Goal: Task Accomplishment & Management: Manage account settings

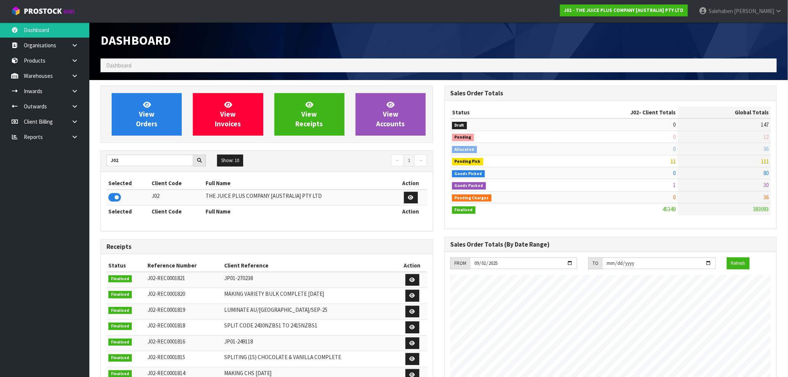
scroll to position [564, 344]
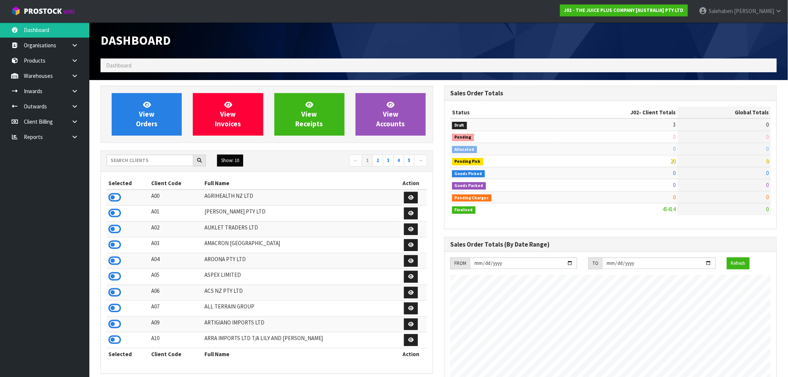
scroll to position [564, 344]
click at [162, 163] on input "text" at bounding box center [150, 161] width 87 height 12
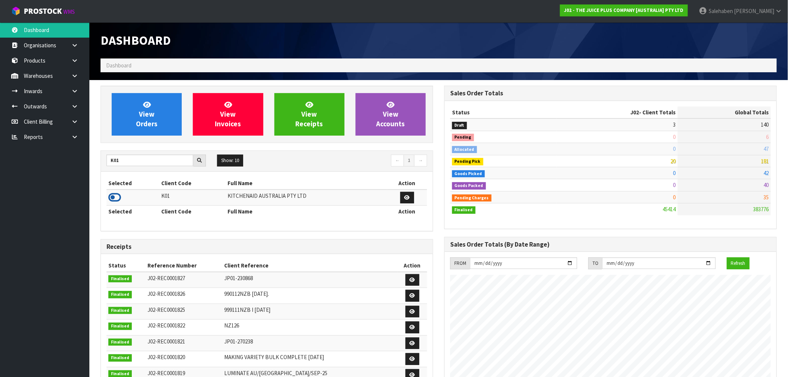
click at [112, 198] on icon at bounding box center [114, 197] width 13 height 11
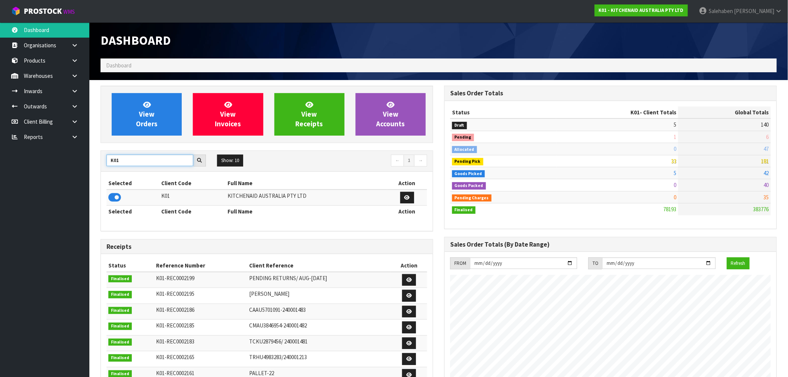
drag, startPoint x: 133, startPoint y: 155, endPoint x: 107, endPoint y: 168, distance: 28.5
click at [107, 168] on div "K01 Show: 10 5 10 25 50 ← 1 →" at bounding box center [267, 161] width 332 height 21
type input "N04"
click at [113, 199] on icon at bounding box center [114, 197] width 13 height 11
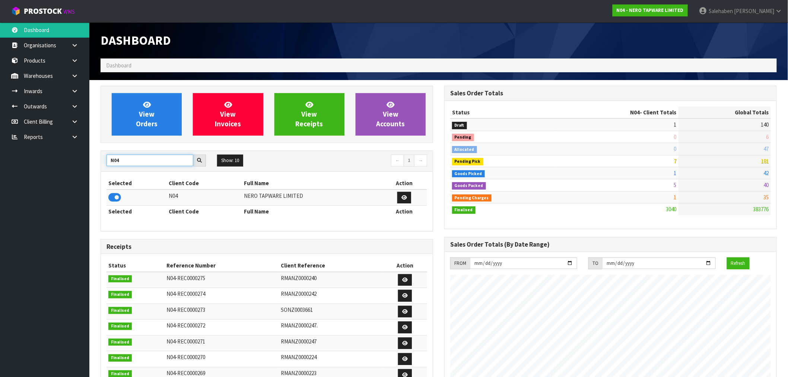
drag, startPoint x: 124, startPoint y: 162, endPoint x: 102, endPoint y: 167, distance: 22.8
click at [102, 167] on div "N04 Show: 10 5 10 25 50 ← 1 →" at bounding box center [267, 161] width 332 height 13
type input "C11"
click at [112, 196] on icon at bounding box center [114, 197] width 13 height 11
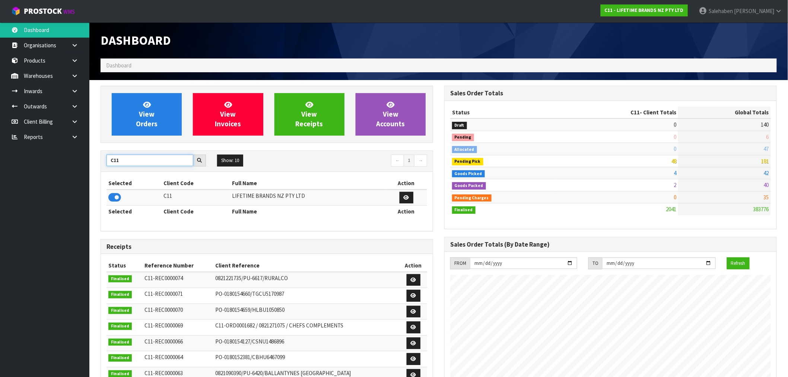
drag, startPoint x: 124, startPoint y: 162, endPoint x: 95, endPoint y: 168, distance: 29.3
click at [95, 168] on div "View Orders View Invoices View Receipts View Accounts C11 Show: 10 5 10 25 50 ←…" at bounding box center [267, 302] width 344 height 432
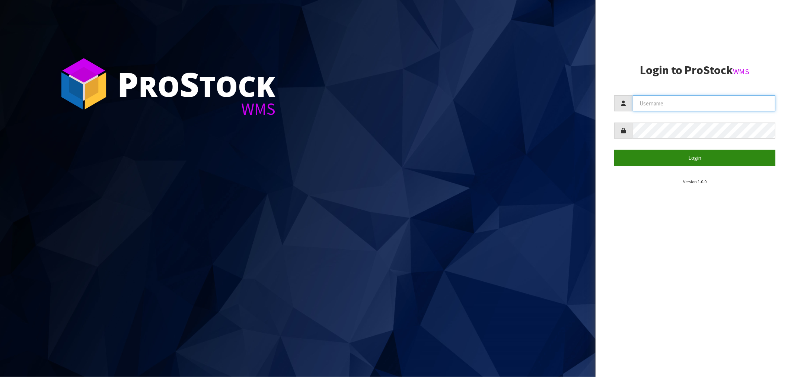
type input "Salehaben@cwl.co.nz"
click at [699, 155] on button "Login" at bounding box center [694, 158] width 161 height 16
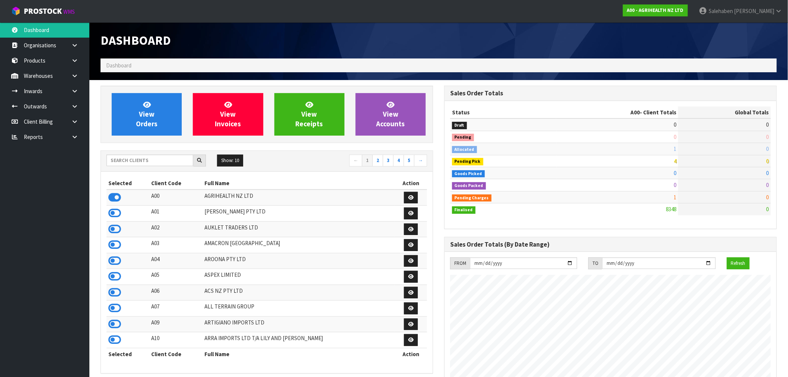
scroll to position [564, 344]
click at [158, 161] on input "text" at bounding box center [150, 161] width 87 height 12
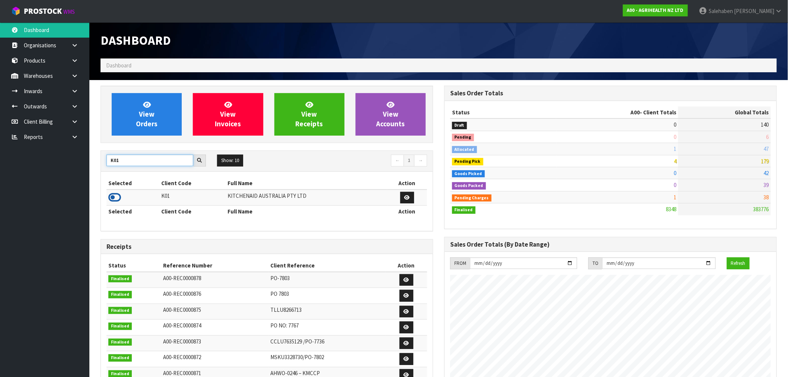
type input "K01"
drag, startPoint x: 117, startPoint y: 197, endPoint x: 116, endPoint y: 174, distance: 22.4
click at [117, 197] on icon at bounding box center [114, 197] width 13 height 11
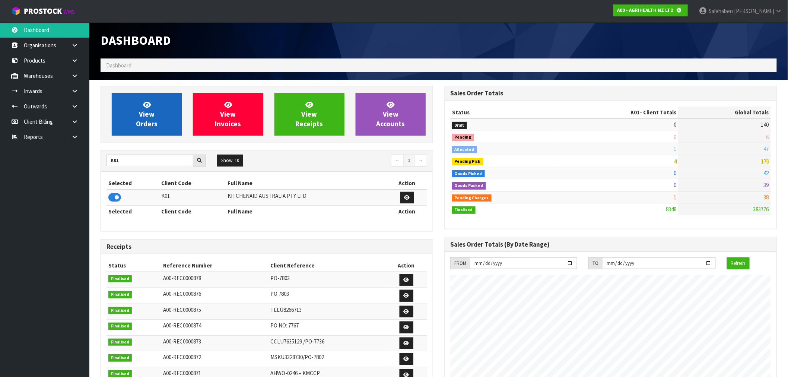
scroll to position [371928, 372049]
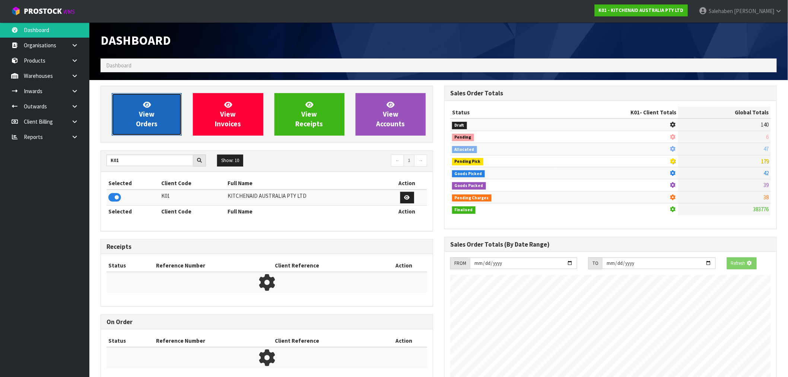
click at [144, 109] on link "View Orders" at bounding box center [147, 114] width 70 height 42
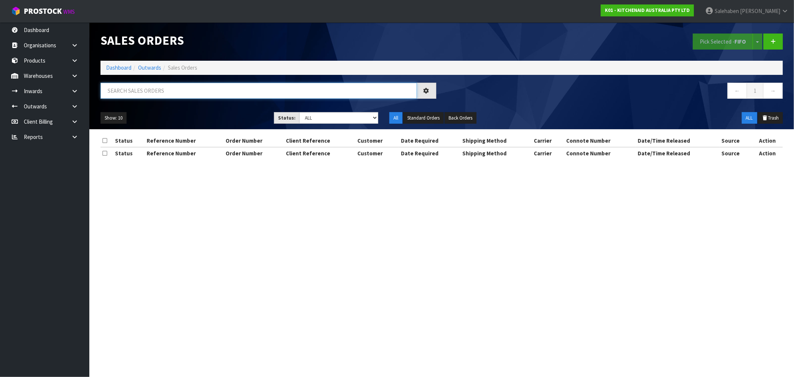
click at [162, 92] on input "text" at bounding box center [259, 91] width 317 height 16
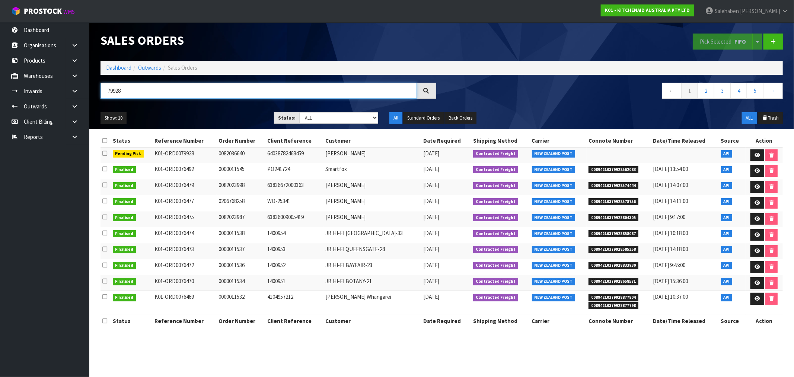
type input "79928"
click at [120, 68] on link "Dashboard" at bounding box center [118, 67] width 25 height 7
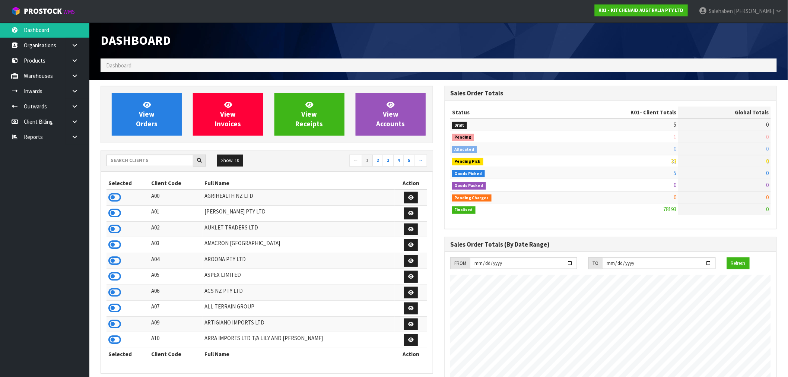
scroll to position [564, 344]
click at [127, 165] on input "text" at bounding box center [150, 161] width 87 height 12
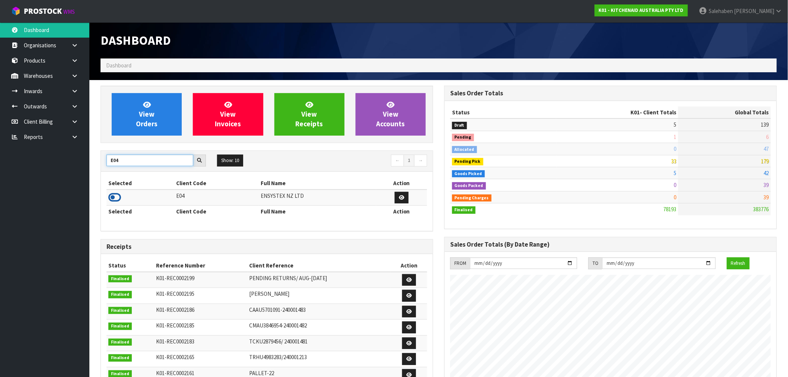
type input "E04"
click at [119, 196] on icon at bounding box center [114, 197] width 13 height 11
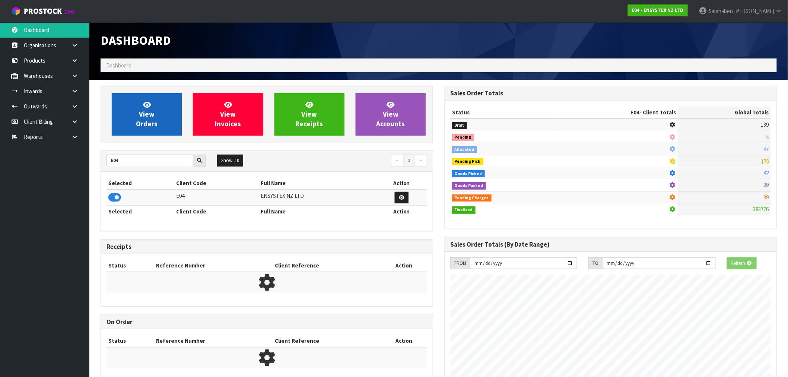
scroll to position [464, 344]
click at [153, 113] on span "View Orders" at bounding box center [147, 114] width 22 height 28
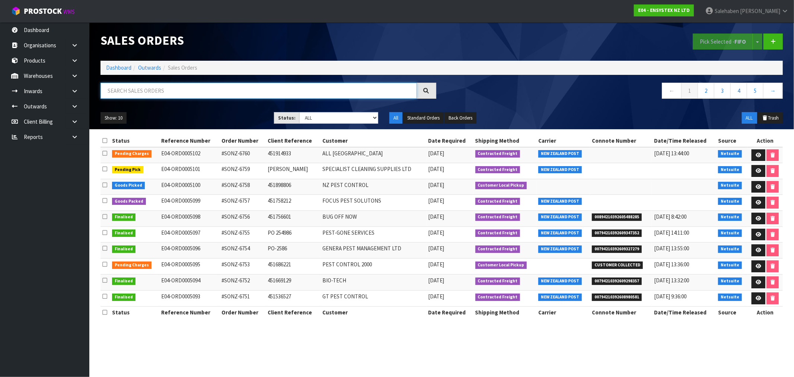
click at [231, 88] on input "text" at bounding box center [259, 91] width 317 height 16
click at [758, 203] on icon at bounding box center [759, 202] width 6 height 5
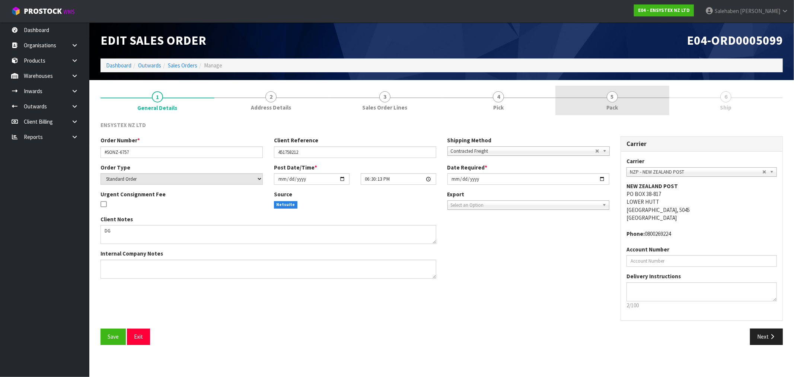
click at [612, 102] on link "5 Pack" at bounding box center [613, 100] width 114 height 29
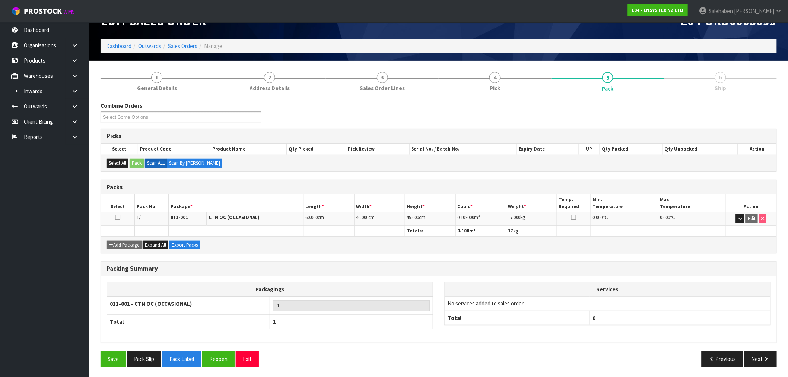
scroll to position [20, 0]
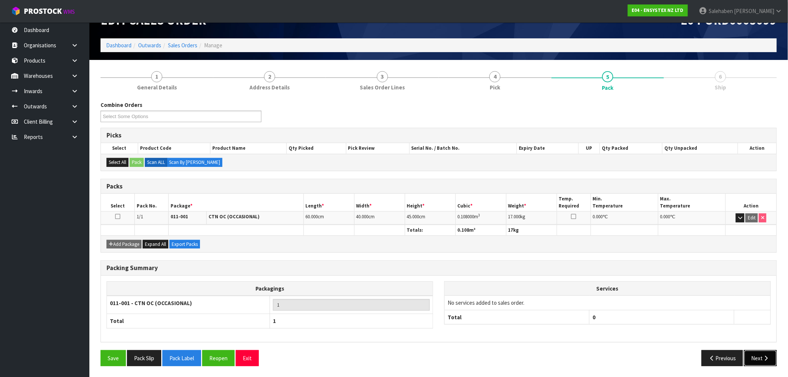
click at [757, 364] on button "Next" at bounding box center [760, 358] width 33 height 16
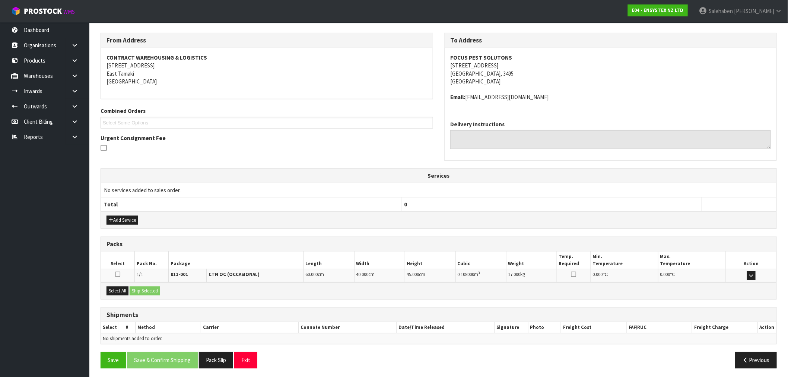
scroll to position [91, 0]
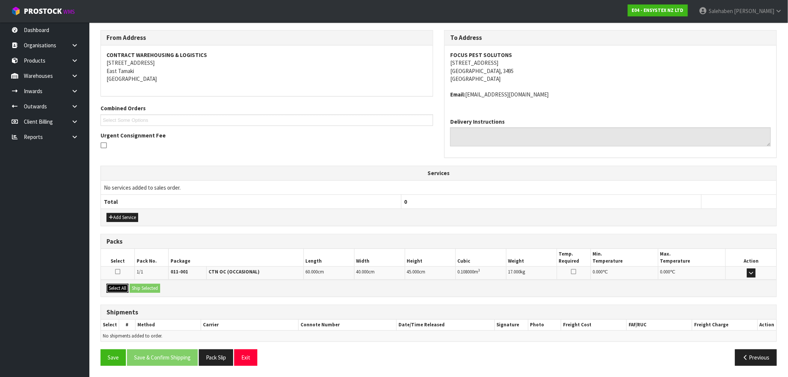
click at [118, 291] on button "Select All" at bounding box center [118, 288] width 22 height 9
click at [134, 286] on button "Ship Selected" at bounding box center [145, 288] width 31 height 9
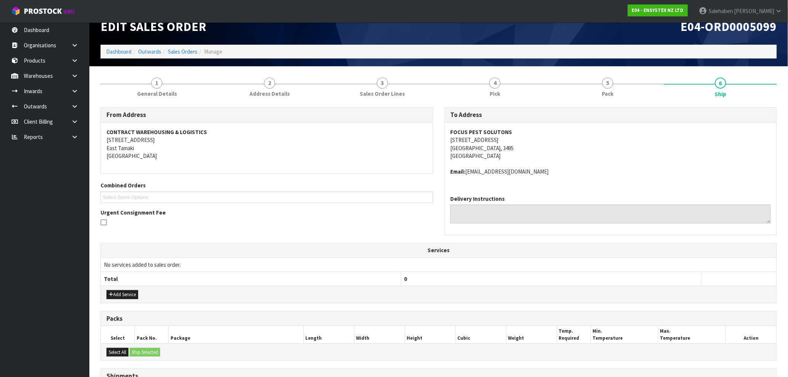
scroll to position [8, 0]
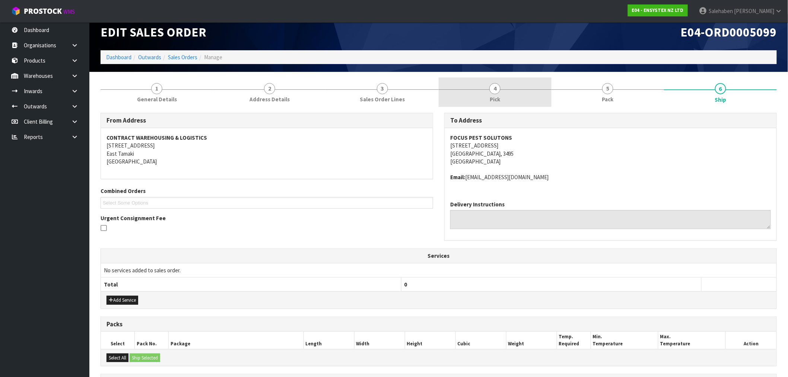
click at [492, 90] on span "4" at bounding box center [494, 88] width 11 height 11
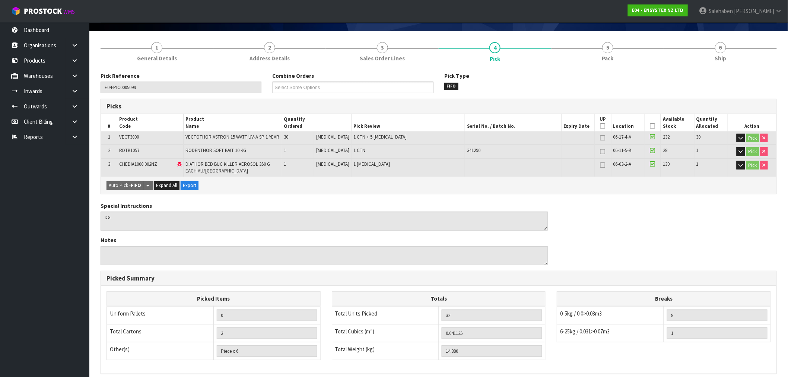
scroll to position [147, 0]
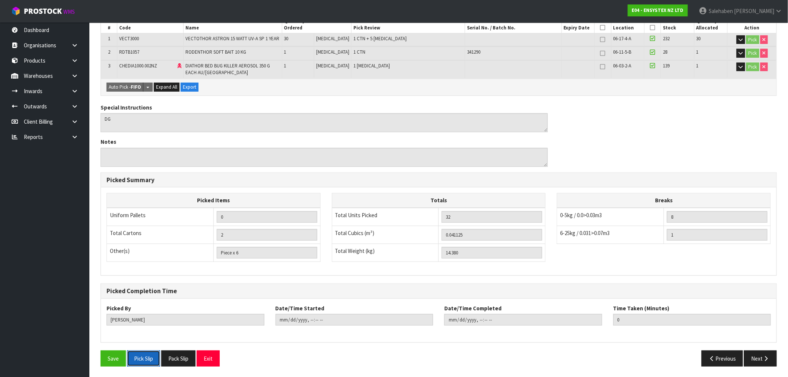
click at [137, 358] on button "Pick Slip" at bounding box center [143, 358] width 33 height 16
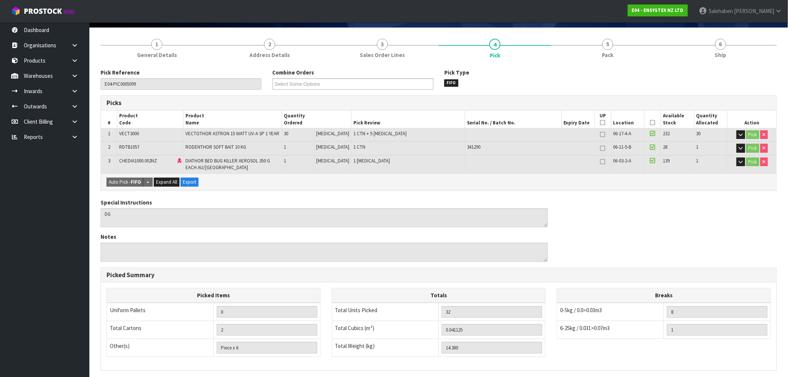
scroll to position [0, 0]
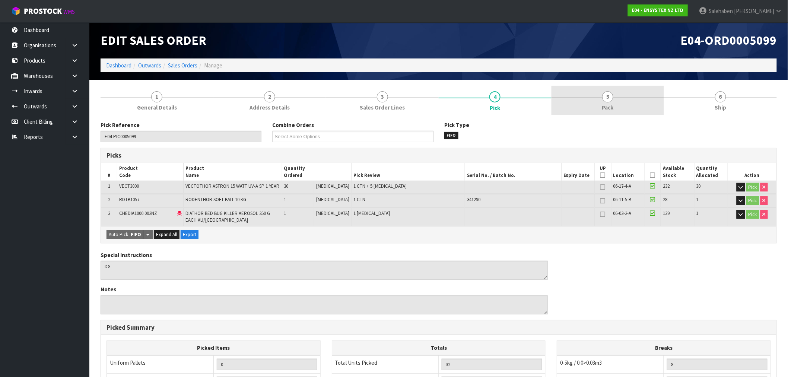
click at [612, 105] on span "Pack" at bounding box center [608, 108] width 12 height 8
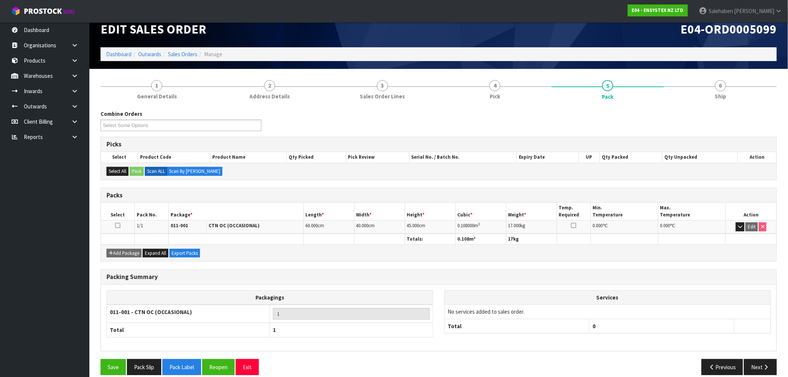
scroll to position [20, 0]
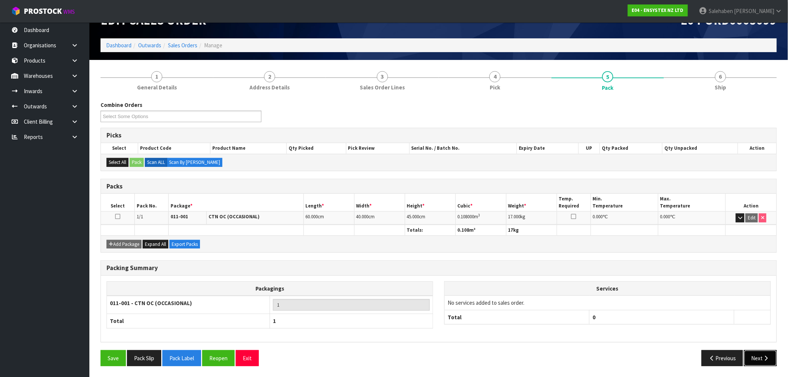
click at [757, 355] on button "Next" at bounding box center [760, 358] width 33 height 16
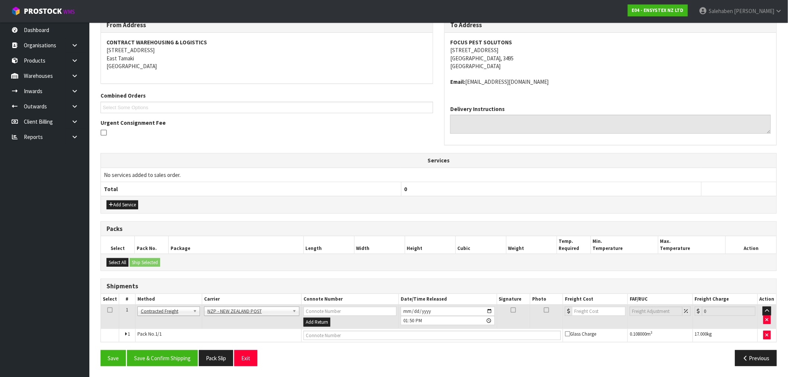
scroll to position [104, 0]
click at [165, 355] on button "Save & Confirm Shipping" at bounding box center [162, 358] width 71 height 16
click at [123, 201] on button "Add Service" at bounding box center [123, 204] width 32 height 9
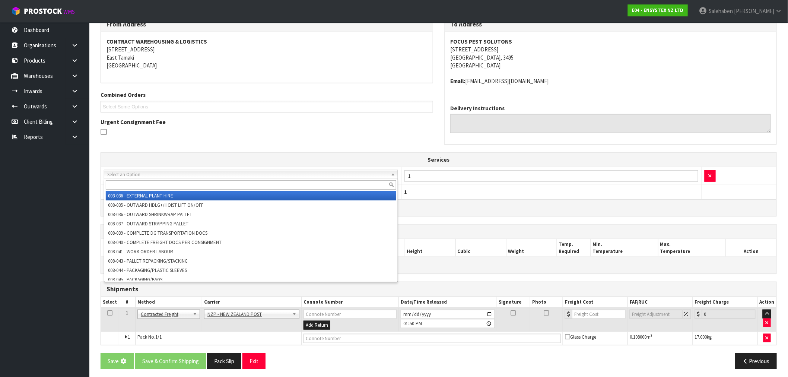
click at [176, 185] on input "text" at bounding box center [251, 184] width 290 height 9
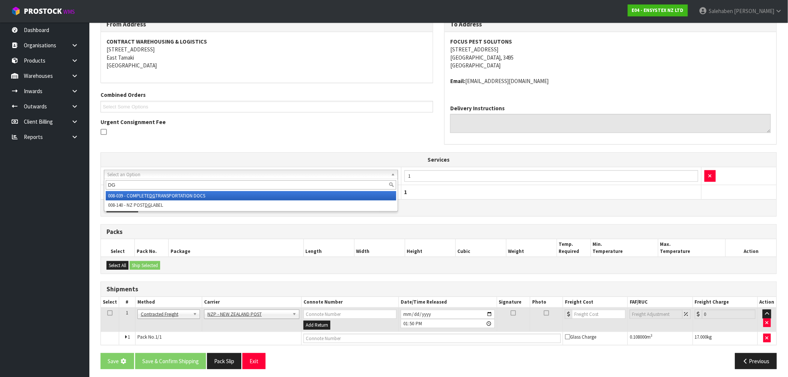
type input "DG"
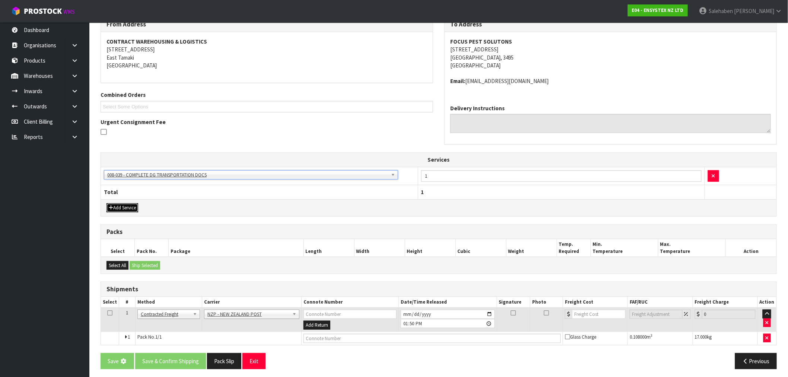
click at [118, 209] on button "Add Service" at bounding box center [123, 207] width 32 height 9
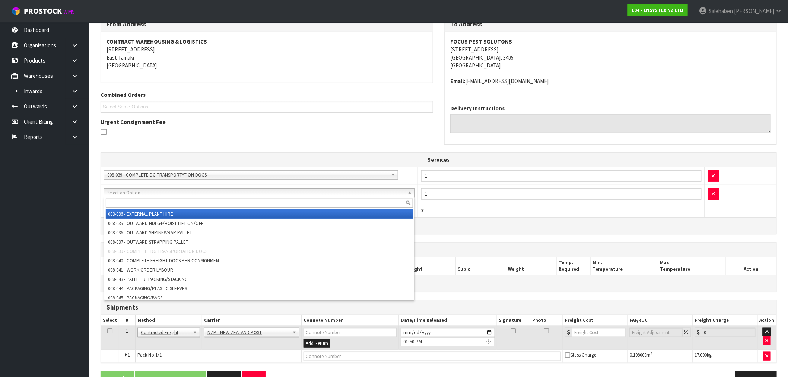
click at [115, 202] on input "text" at bounding box center [259, 202] width 307 height 9
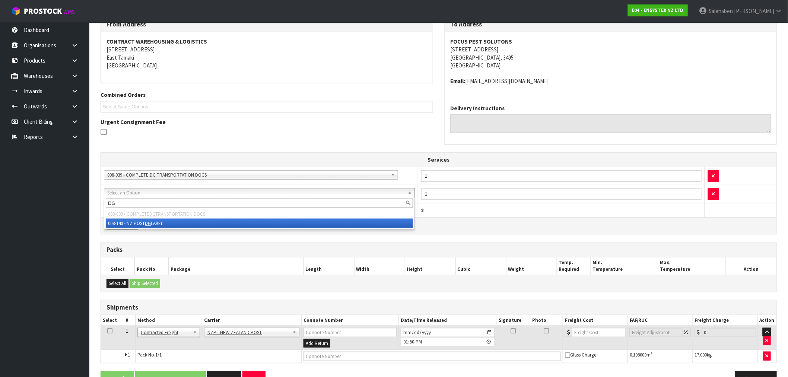
type input "DG"
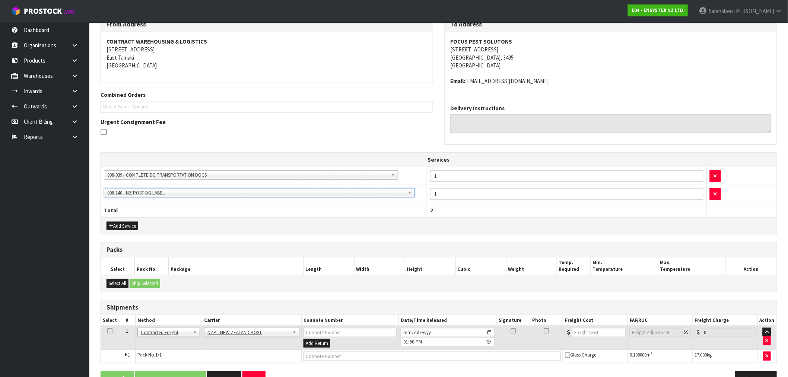
scroll to position [126, 0]
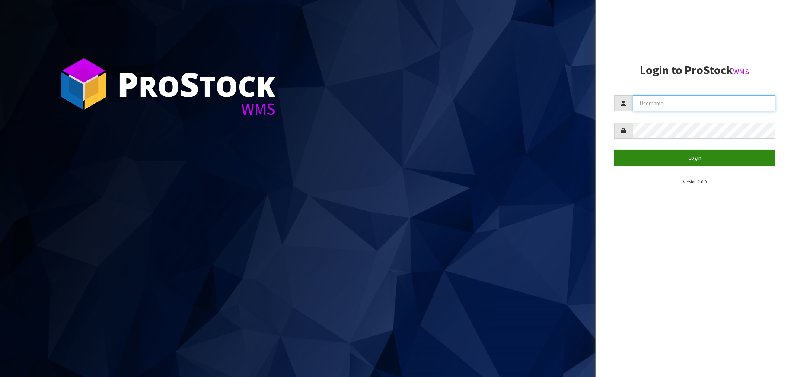
type input "[EMAIL_ADDRESS][DOMAIN_NAME]"
click at [700, 155] on button "Login" at bounding box center [694, 158] width 161 height 16
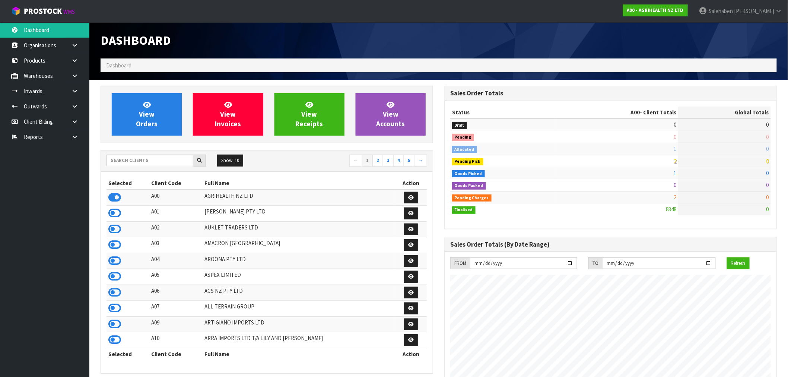
scroll to position [564, 344]
click at [136, 159] on input "text" at bounding box center [150, 161] width 87 height 12
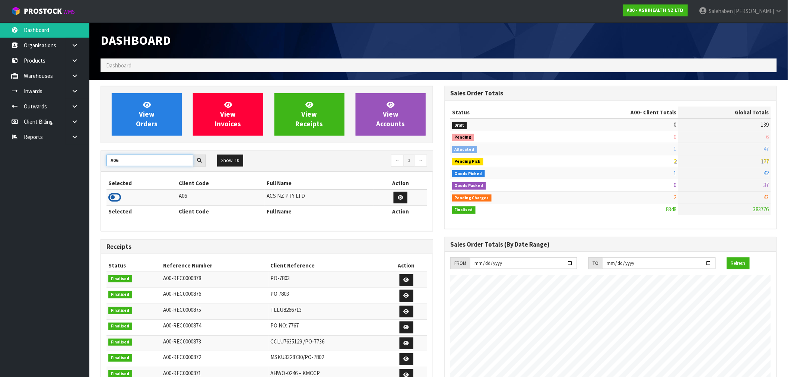
type input "A06"
click at [120, 197] on icon at bounding box center [114, 197] width 13 height 11
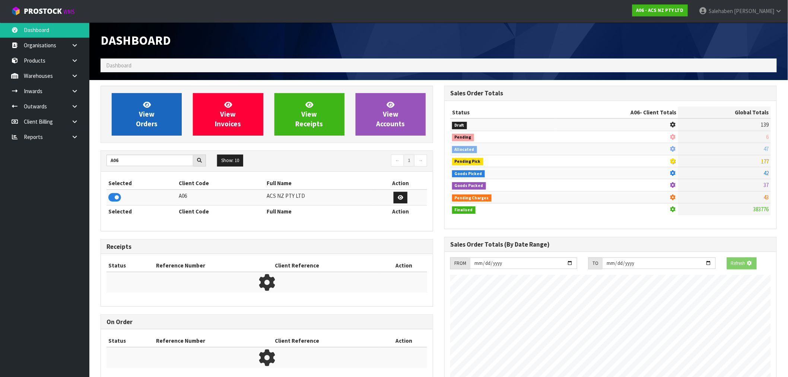
scroll to position [464, 344]
click at [143, 129] on link "View Orders" at bounding box center [147, 114] width 70 height 42
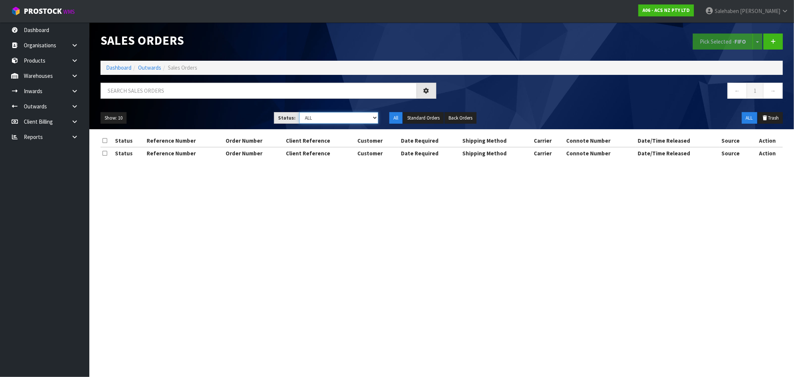
click at [348, 117] on select "Draft Pending Allocated Pending Pick Goods Picked Goods Packed Pending Charges …" at bounding box center [338, 118] width 79 height 12
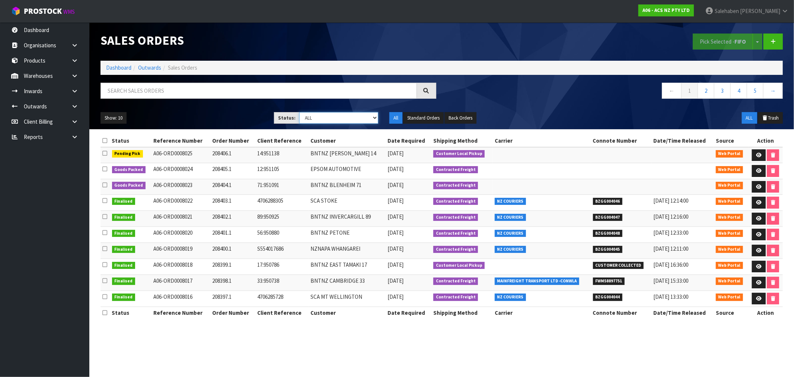
select select "string:3"
click at [299, 112] on select "Draft Pending Allocated Pending Pick Goods Picked Goods Packed Pending Charges …" at bounding box center [338, 118] width 79 height 12
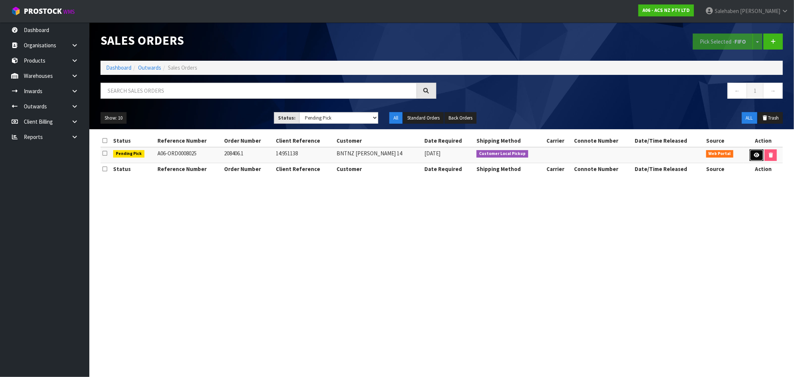
click at [754, 153] on icon at bounding box center [757, 155] width 6 height 5
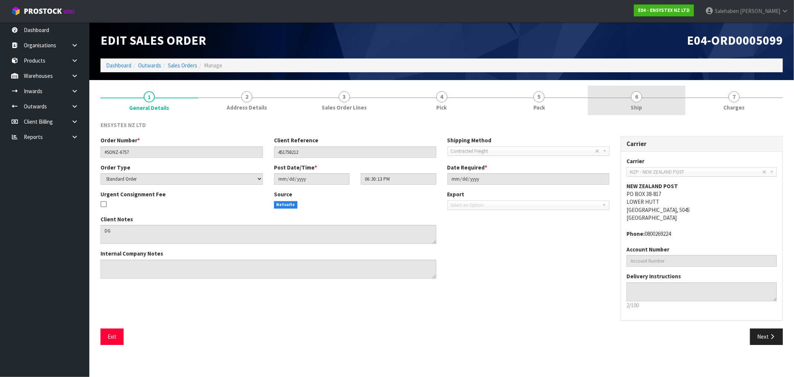
click at [638, 98] on span "6" at bounding box center [636, 96] width 11 height 11
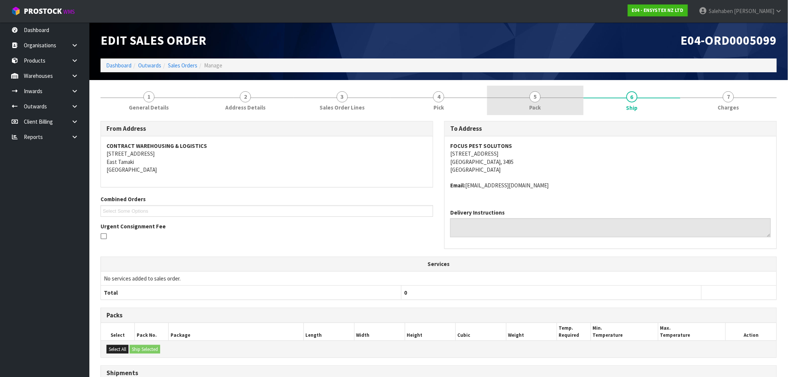
click at [535, 105] on span "Pack" at bounding box center [536, 108] width 12 height 8
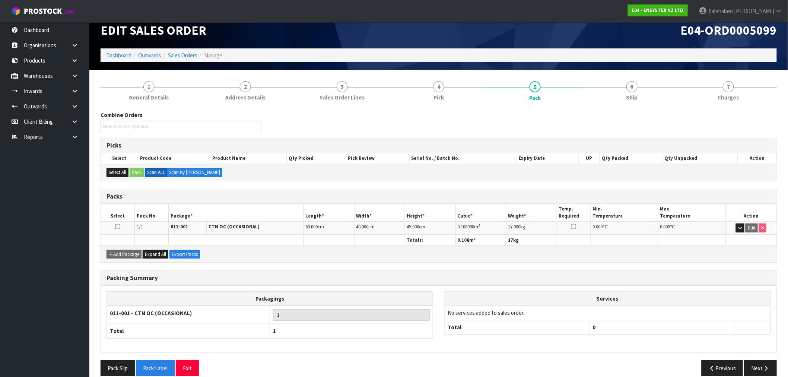
scroll to position [20, 0]
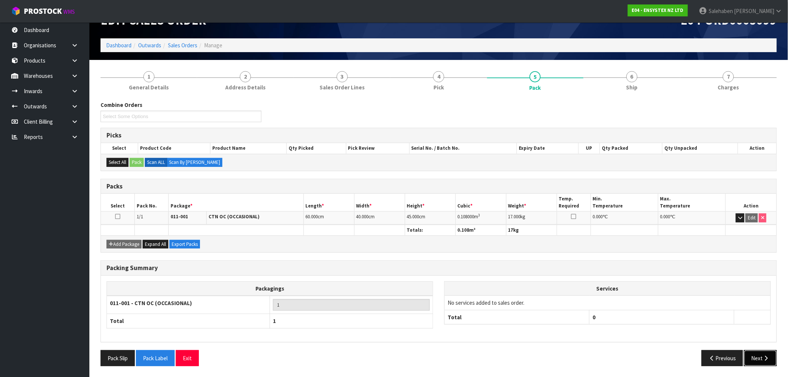
click at [754, 353] on button "Next" at bounding box center [760, 358] width 33 height 16
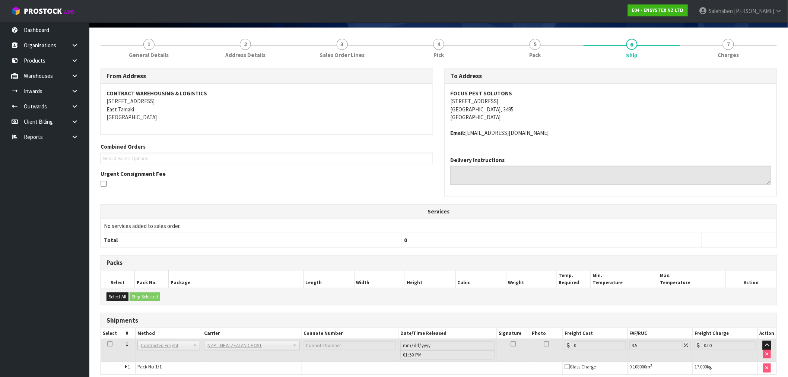
scroll to position [86, 0]
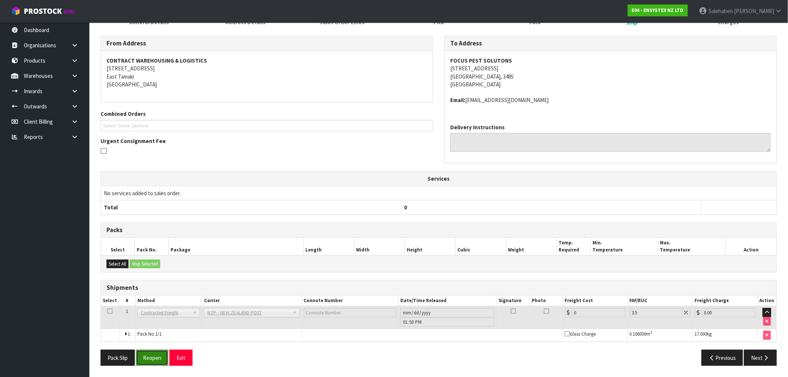
click at [151, 354] on button "Reopen" at bounding box center [152, 358] width 32 height 16
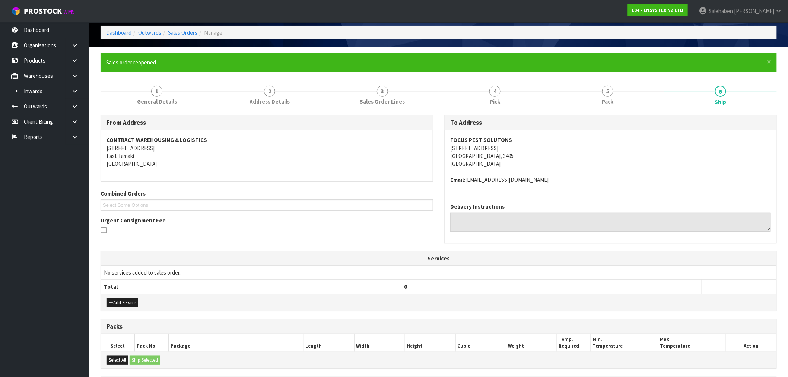
scroll to position [131, 0]
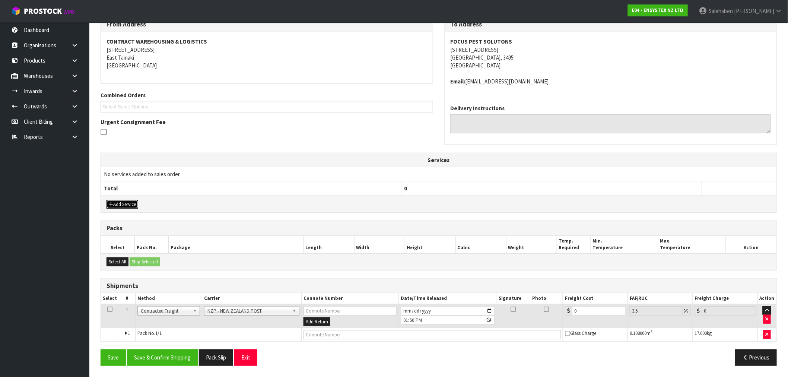
click at [125, 204] on button "Add Service" at bounding box center [123, 204] width 32 height 9
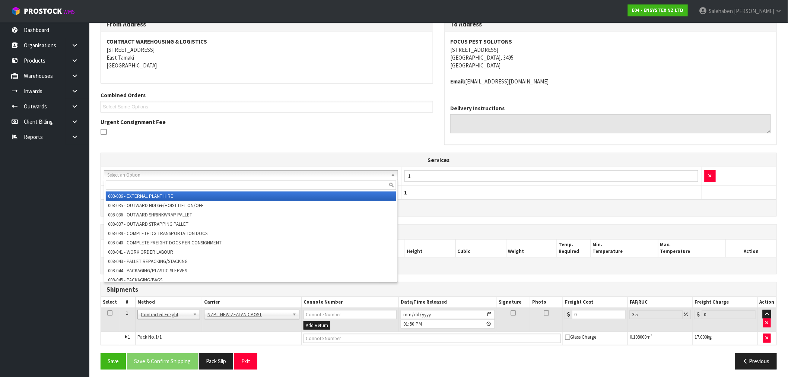
click at [179, 186] on input "text" at bounding box center [251, 185] width 290 height 9
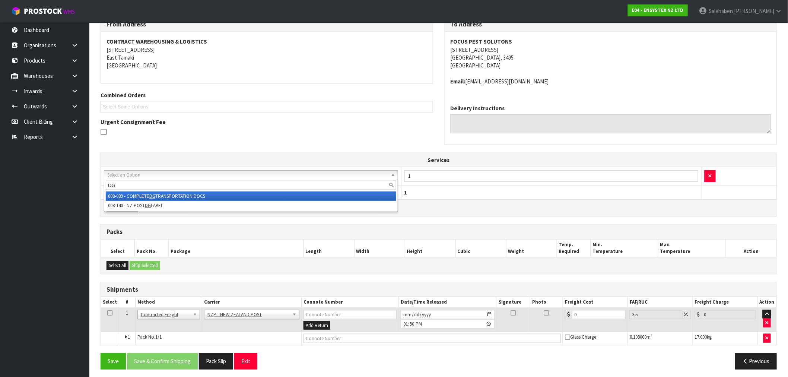
type input "DG"
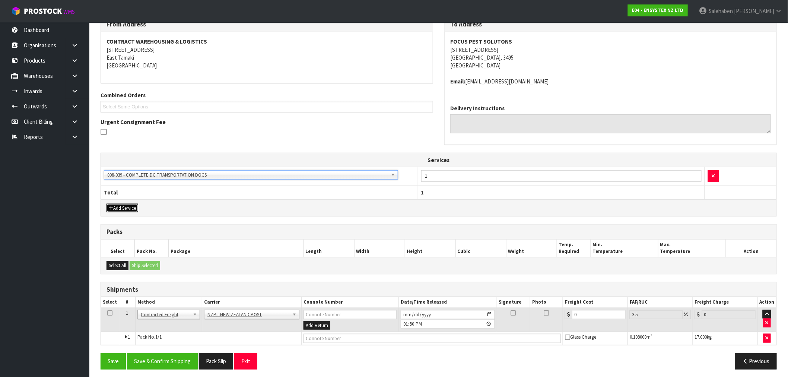
click at [124, 208] on button "Add Service" at bounding box center [123, 208] width 32 height 9
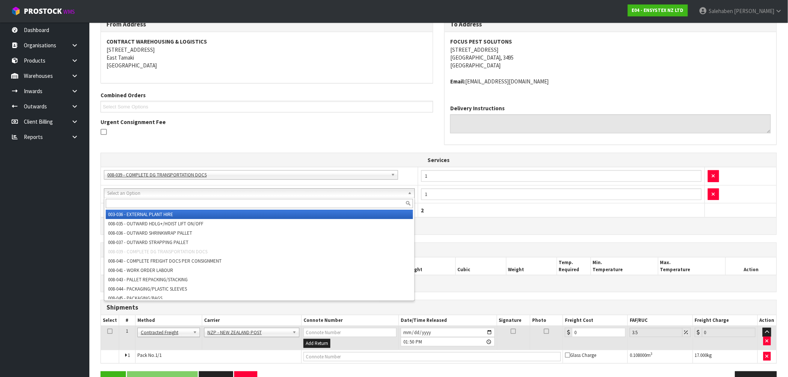
click at [110, 204] on input "text" at bounding box center [259, 203] width 307 height 9
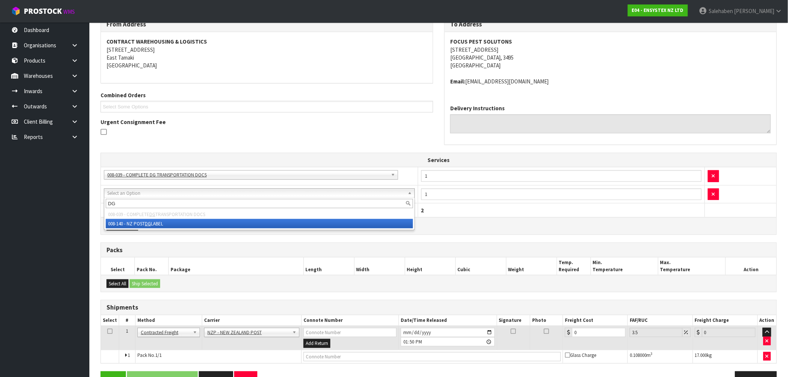
type input "DG"
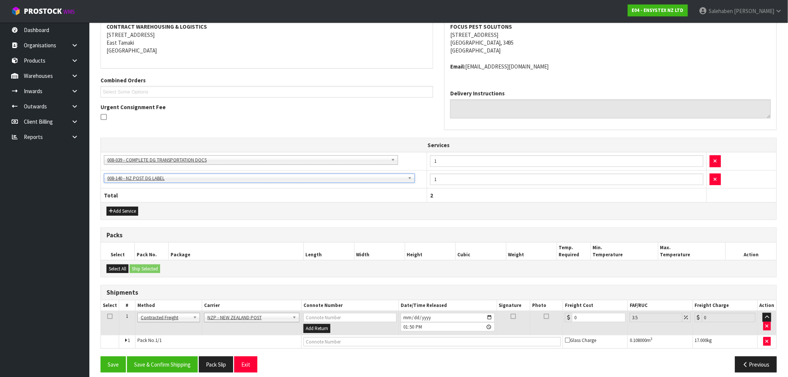
scroll to position [153, 0]
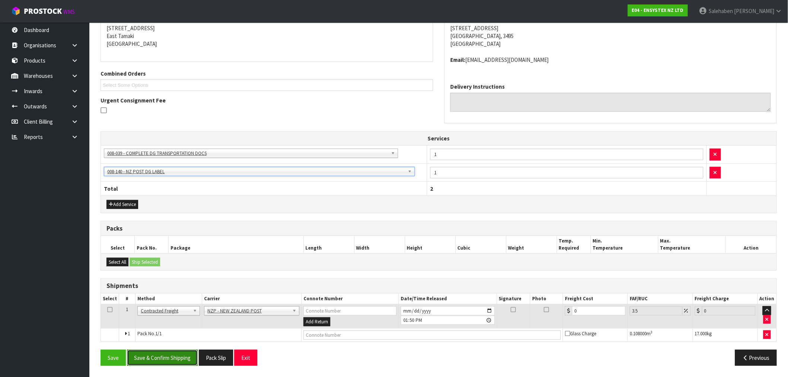
click at [170, 355] on button "Save & Confirm Shipping" at bounding box center [162, 358] width 71 height 16
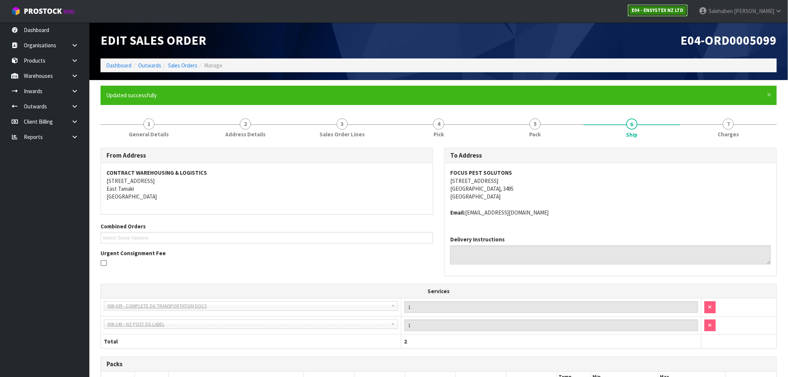
click at [684, 10] on strong "E04 - ENSYSTEX NZ LTD" at bounding box center [658, 10] width 52 height 6
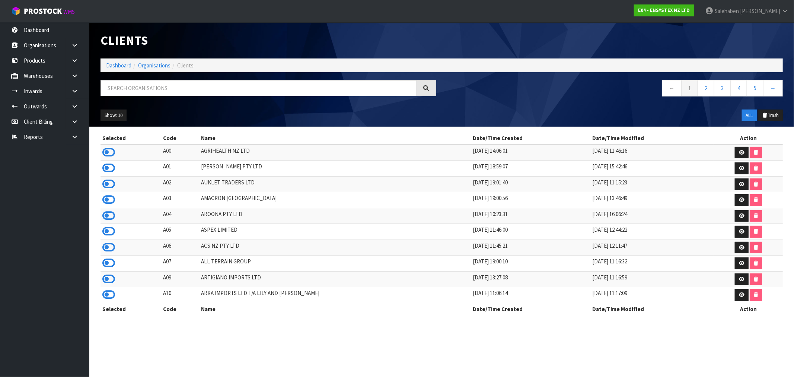
click at [119, 60] on ol "Dashboard Organisations Clients" at bounding box center [442, 65] width 683 height 14
click at [118, 65] on link "Dashboard" at bounding box center [118, 65] width 25 height 7
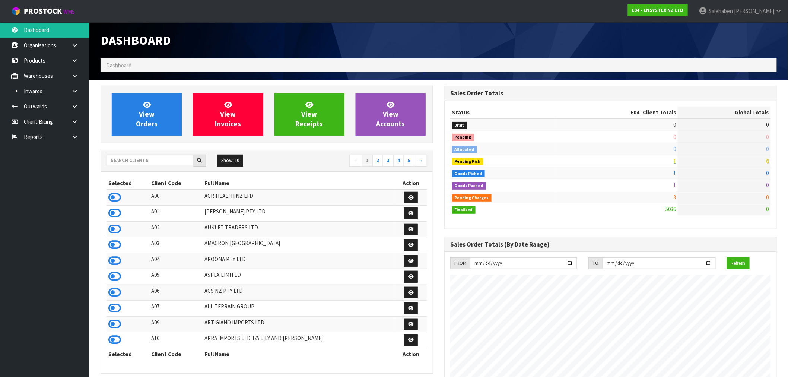
scroll to position [564, 344]
click at [79, 136] on link at bounding box center [78, 136] width 24 height 15
click at [33, 166] on link "CWL" at bounding box center [44, 167] width 89 height 15
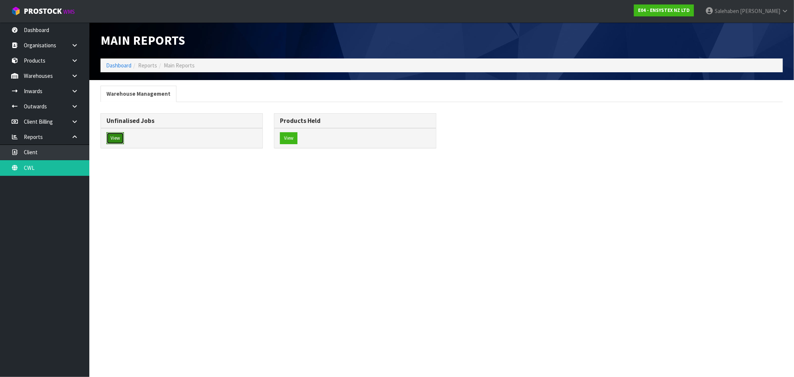
click at [115, 135] on button "View" at bounding box center [116, 138] width 18 height 12
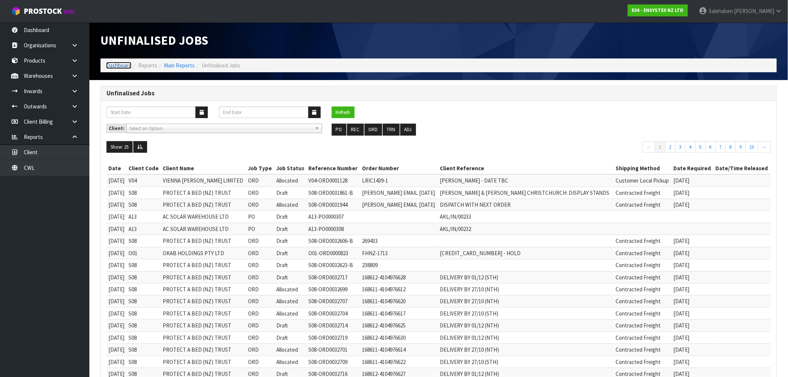
click at [117, 62] on link "Dashboard" at bounding box center [118, 65] width 25 height 7
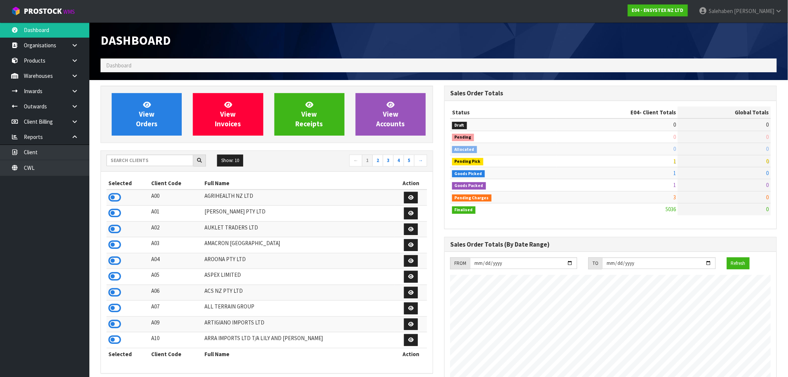
scroll to position [564, 344]
click at [152, 121] on span "View Orders" at bounding box center [147, 114] width 22 height 28
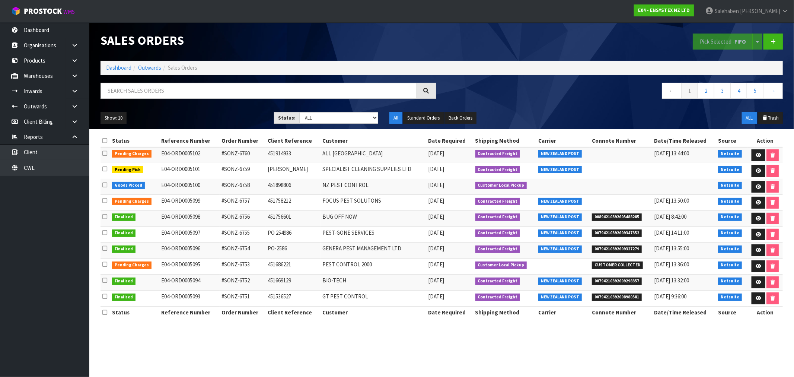
click at [622, 43] on div "Pick Selected - FIFO Split button! FIFO - First In First Out FEFO - First Expir…" at bounding box center [615, 41] width 347 height 38
click at [771, 40] on icon at bounding box center [773, 42] width 5 height 6
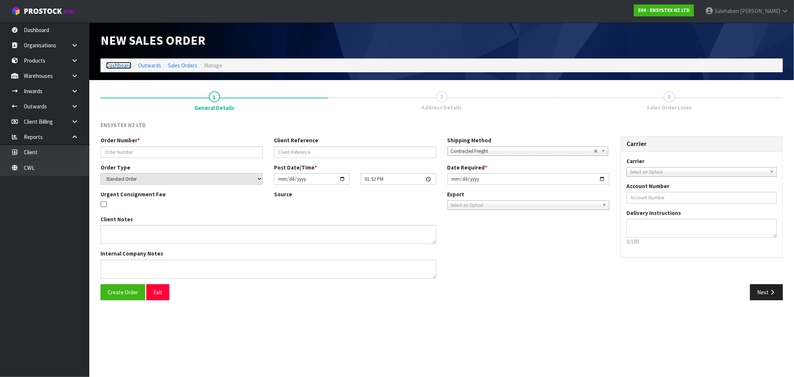
click at [120, 65] on link "Dashboard" at bounding box center [118, 65] width 25 height 7
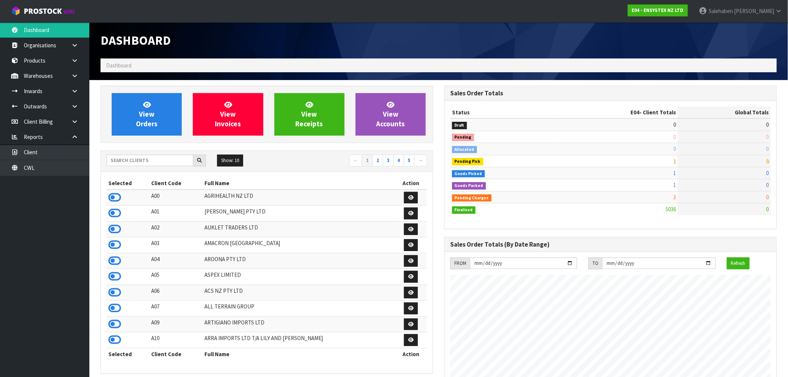
scroll to position [564, 344]
click at [147, 114] on span "View Orders" at bounding box center [147, 114] width 22 height 28
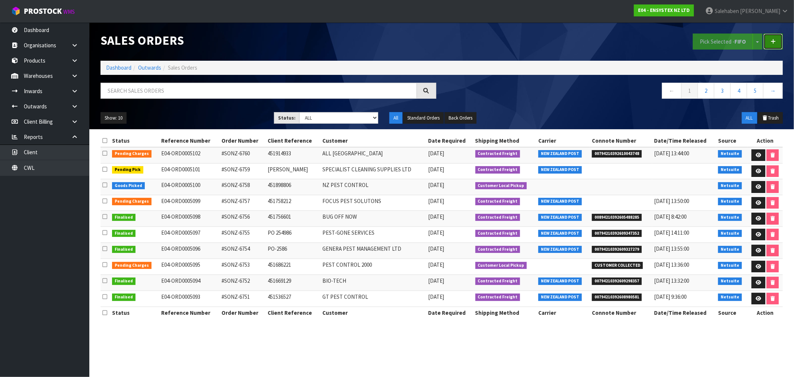
click at [773, 41] on icon at bounding box center [773, 42] width 5 height 6
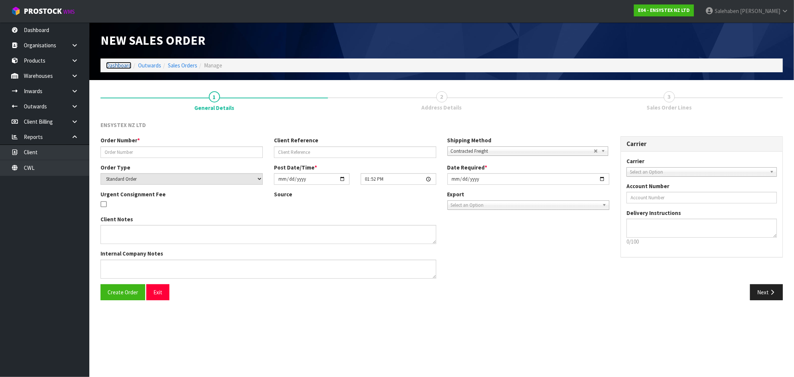
click at [125, 62] on link "Dashboard" at bounding box center [118, 65] width 25 height 7
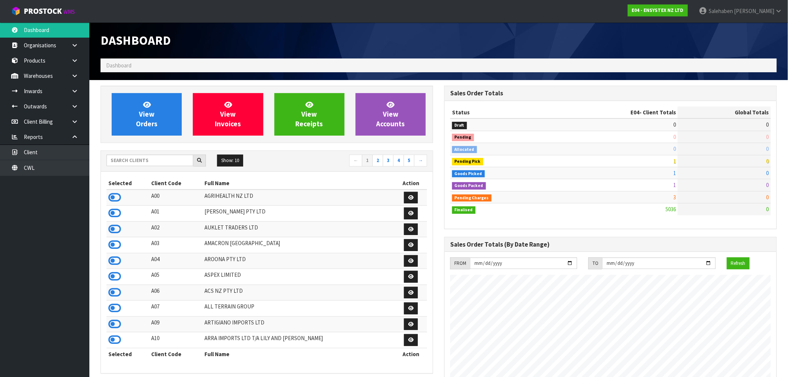
scroll to position [564, 344]
click at [705, 24] on div at bounding box center [611, 27] width 344 height 11
click at [133, 114] on link "View Orders" at bounding box center [147, 114] width 70 height 42
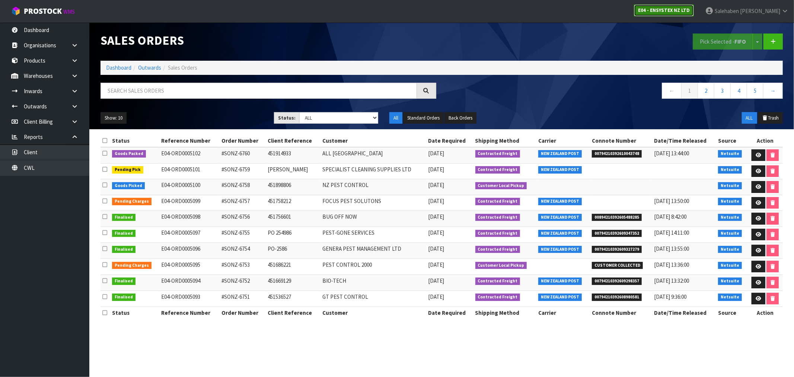
click at [678, 11] on strong "E04 - ENSYSTEX NZ LTD" at bounding box center [664, 10] width 52 height 6
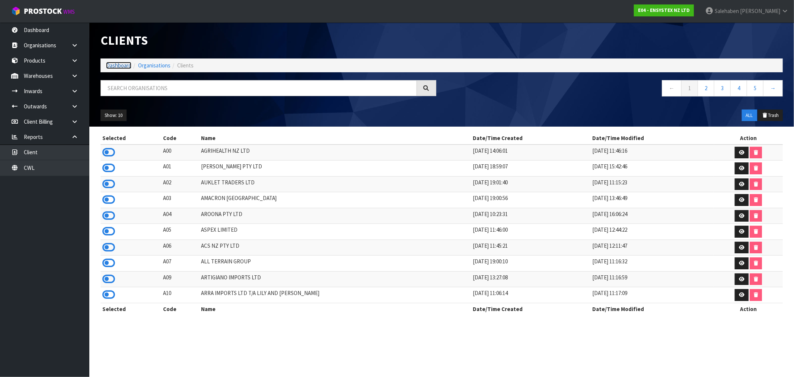
click at [117, 68] on link "Dashboard" at bounding box center [118, 65] width 25 height 7
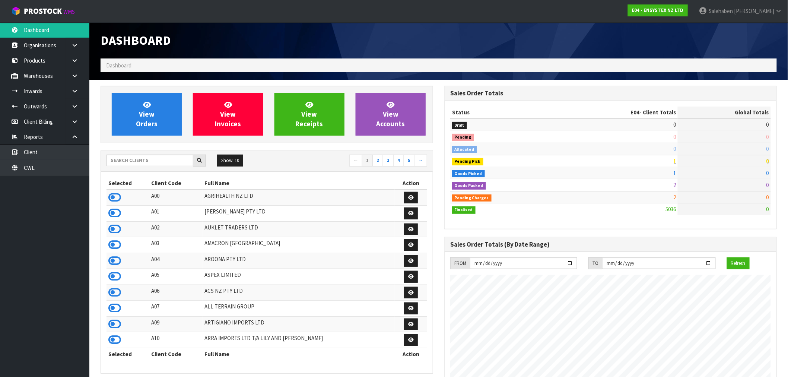
scroll to position [564, 344]
click at [32, 138] on link "Reports" at bounding box center [44, 136] width 89 height 15
click at [777, 10] on icon at bounding box center [778, 11] width 7 height 6
click at [684, 9] on strong "E04 - ENSYSTEX NZ LTD" at bounding box center [658, 10] width 52 height 6
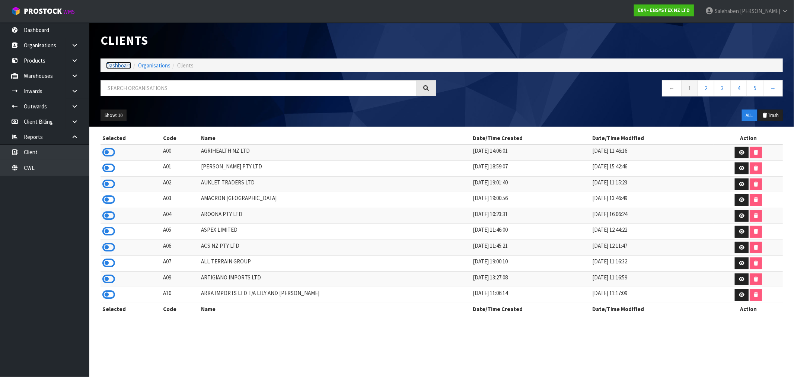
click at [115, 64] on link "Dashboard" at bounding box center [118, 65] width 25 height 7
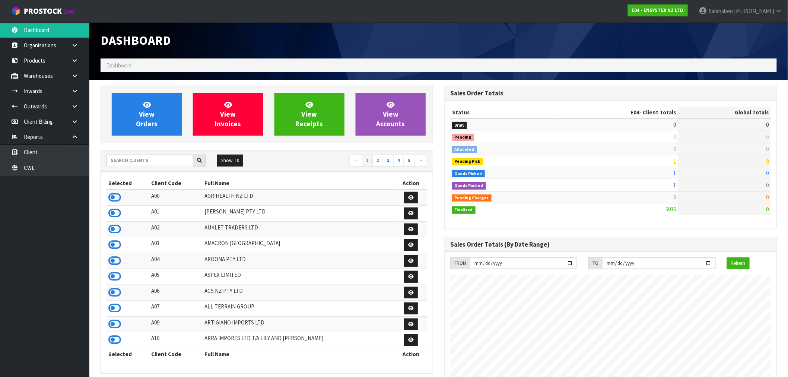
scroll to position [564, 344]
click at [155, 121] on span "View Orders" at bounding box center [147, 114] width 22 height 28
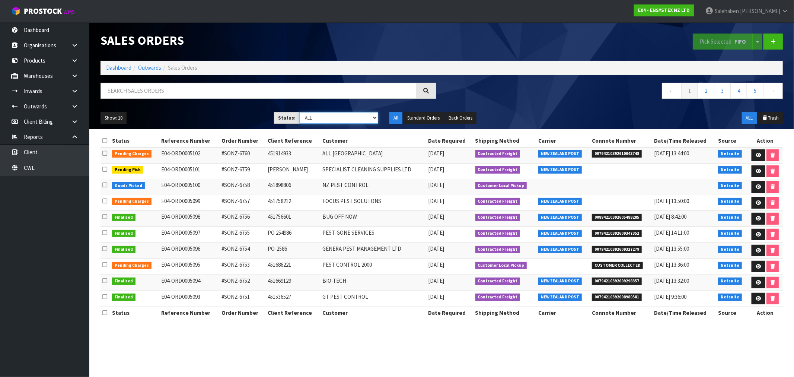
click at [354, 115] on select "Draft Pending Allocated Pending Pick Goods Picked Goods Packed Pending Charges …" at bounding box center [338, 118] width 79 height 12
select select "string:6"
click at [299, 112] on select "Draft Pending Allocated Pending Pick Goods Picked Goods Packed Pending Charges …" at bounding box center [338, 118] width 79 height 12
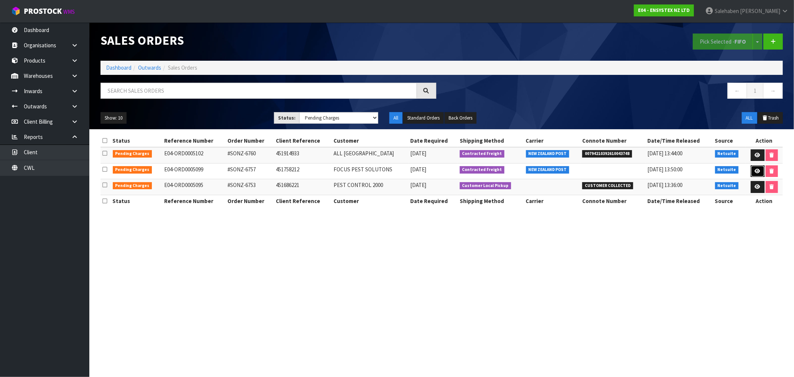
click at [755, 172] on icon at bounding box center [758, 171] width 6 height 5
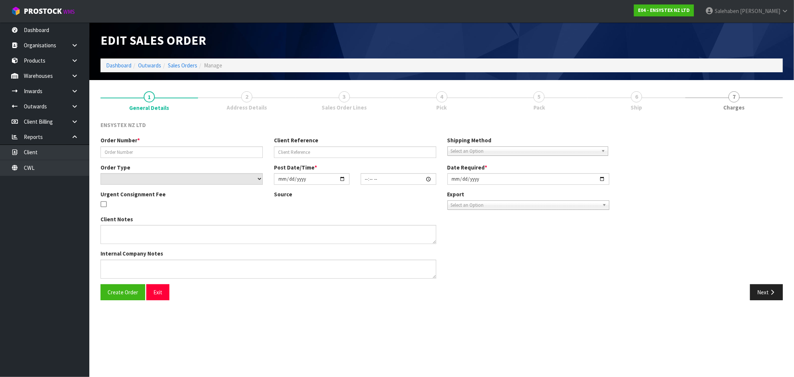
type input "#SONZ-6757"
type input "451758212"
select select "number:0"
type input "2025-09-30"
type input "18:30:13.000"
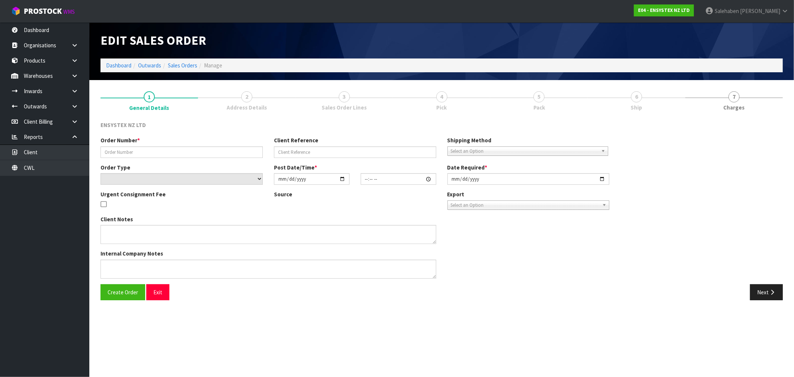
type input "[DATE]"
type textarea "DG"
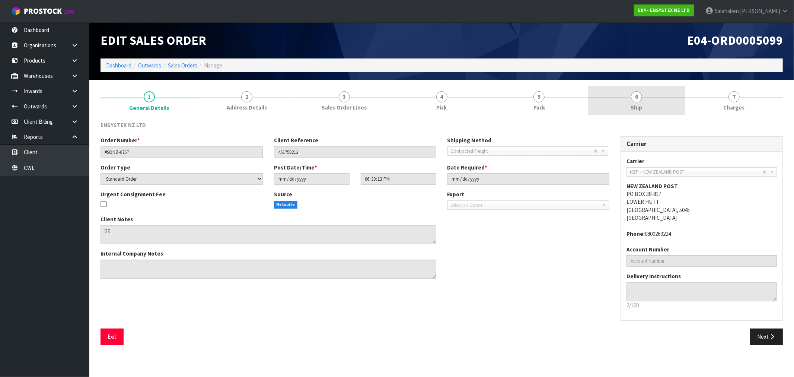
click at [632, 102] on link "6 Ship" at bounding box center [637, 100] width 98 height 29
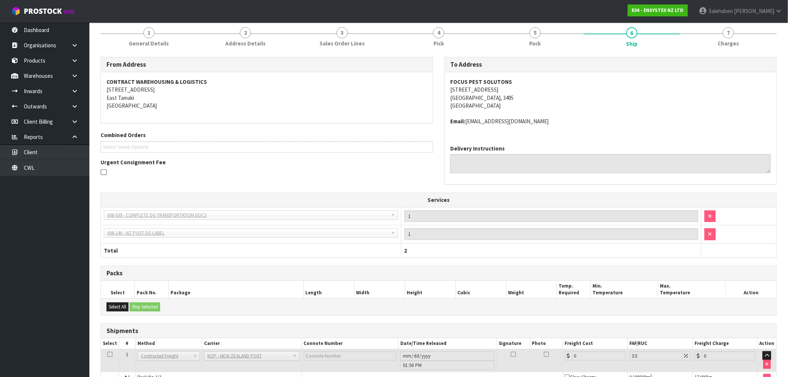
scroll to position [107, 0]
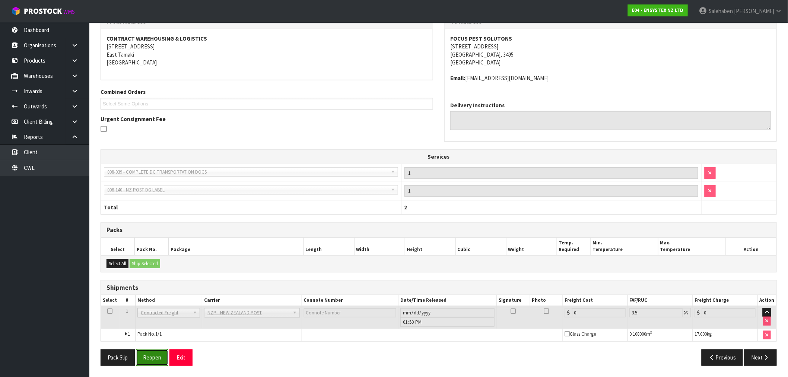
click at [154, 359] on button "Reopen" at bounding box center [152, 357] width 32 height 16
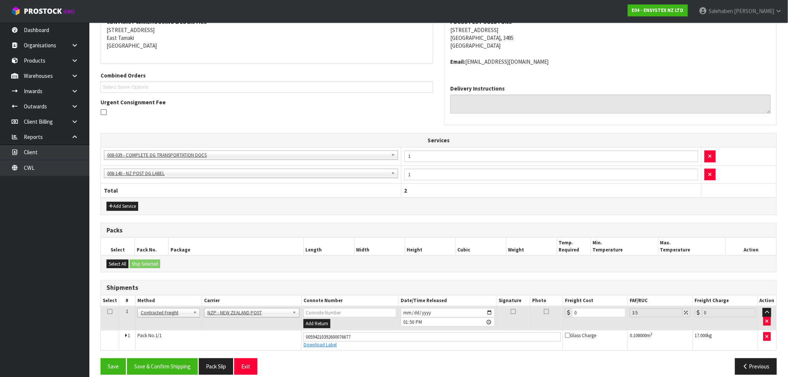
scroll to position [160, 0]
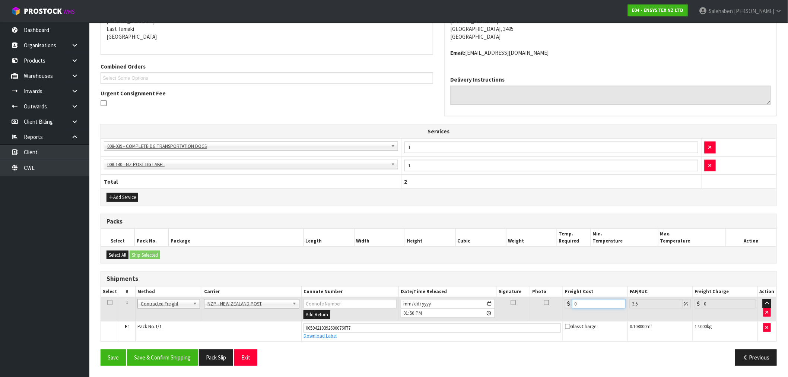
drag, startPoint x: 581, startPoint y: 304, endPoint x: 530, endPoint y: 325, distance: 55.4
click at [530, 325] on tbody "1 Client Local Pickup Customer Local Pickup Company Freight Contracted Freight …" at bounding box center [439, 319] width 676 height 44
type input "2"
type input "2.07"
type input "27"
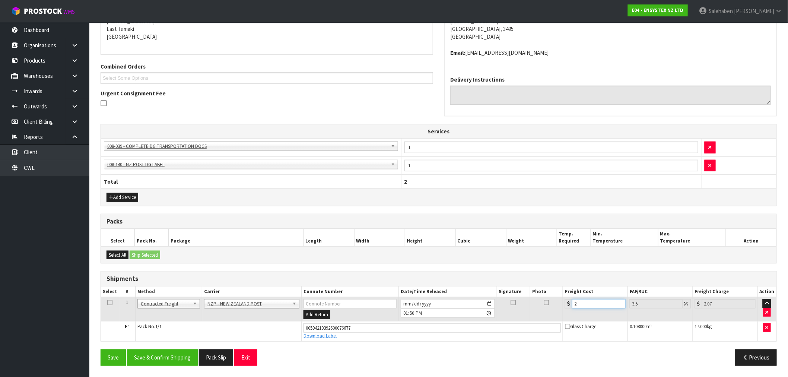
type input "27.94"
type input "27.6"
type input "28.57"
type input "27.64"
type input "28.61"
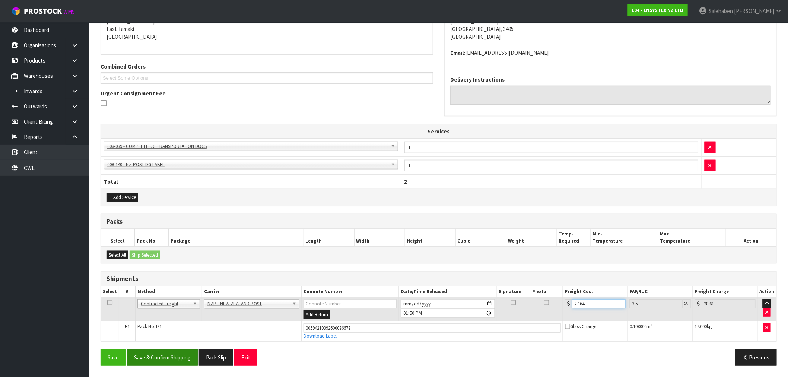
type input "27.64"
click at [152, 353] on button "Save & Confirm Shipping" at bounding box center [162, 357] width 71 height 16
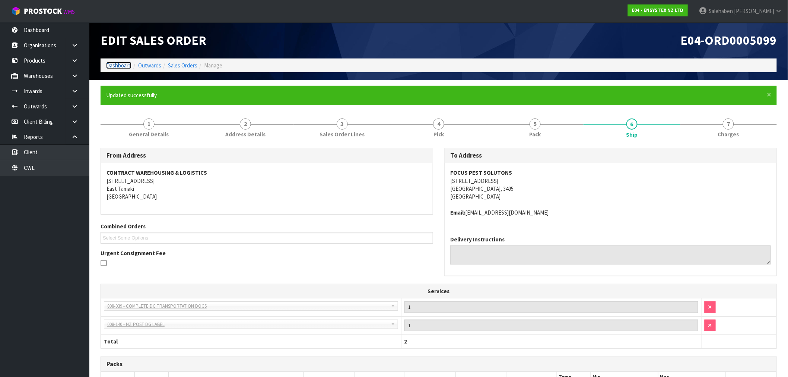
click at [122, 65] on link "Dashboard" at bounding box center [118, 65] width 25 height 7
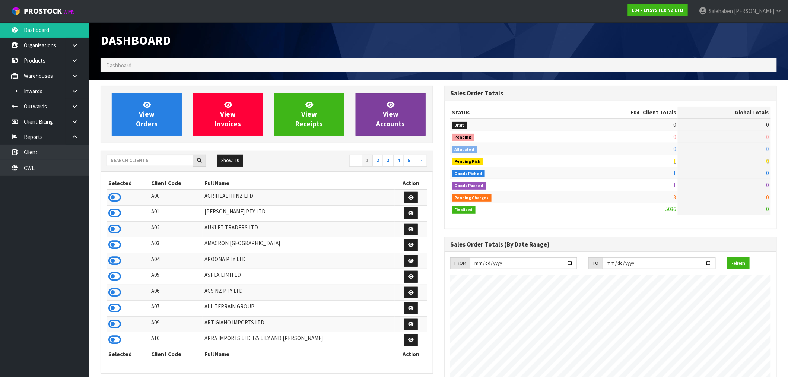
scroll to position [564, 344]
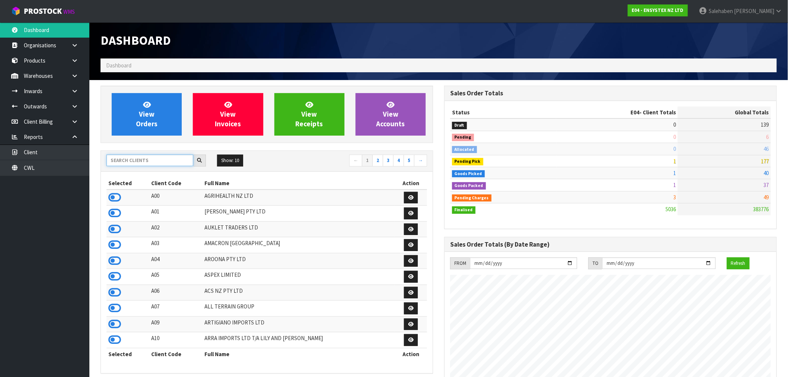
click at [139, 160] on input "text" at bounding box center [150, 161] width 87 height 12
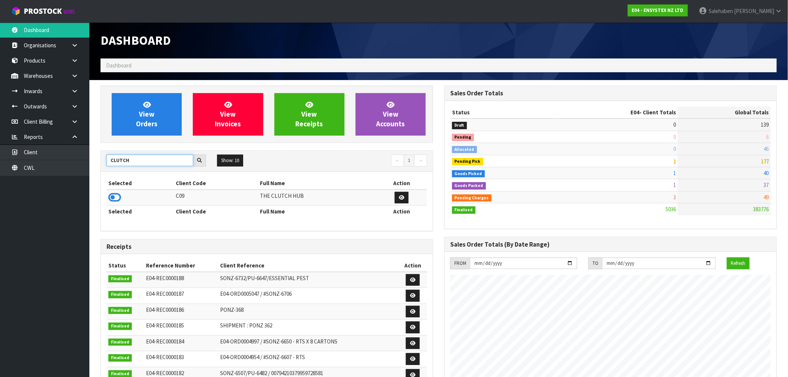
click at [139, 158] on input "CLUTCH" at bounding box center [150, 161] width 87 height 12
drag, startPoint x: 139, startPoint y: 158, endPoint x: 127, endPoint y: 159, distance: 11.6
click at [127, 159] on input "CLUTCH" at bounding box center [150, 161] width 87 height 12
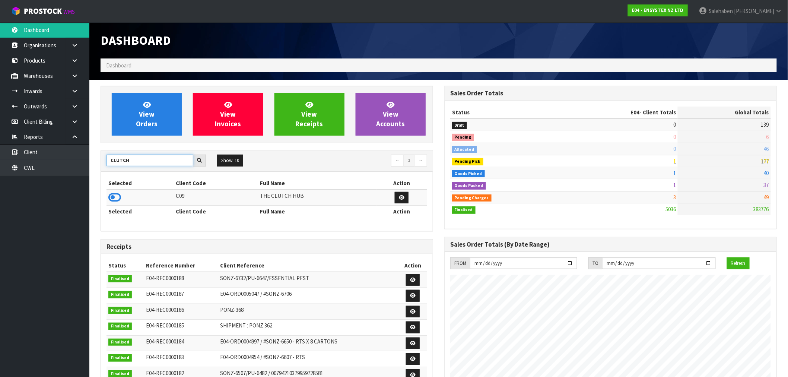
drag, startPoint x: 134, startPoint y: 161, endPoint x: 101, endPoint y: 169, distance: 34.3
click at [101, 169] on div "CLUTCH Show: 10 5 10 25 50 ← 1 →" at bounding box center [267, 161] width 332 height 21
type input "N04"
click at [114, 200] on icon at bounding box center [114, 197] width 13 height 11
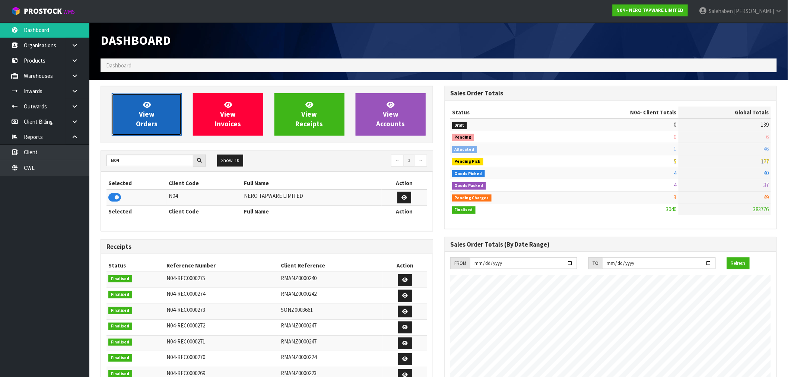
click at [146, 112] on span "View Orders" at bounding box center [147, 114] width 22 height 28
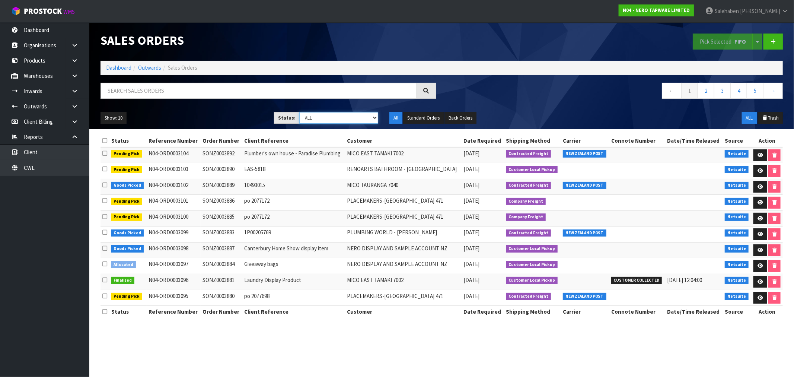
click at [355, 121] on select "Draft Pending Allocated Pending Pick Goods Picked Goods Packed Pending Charges …" at bounding box center [338, 118] width 79 height 12
select select "string:3"
click at [299, 112] on select "Draft Pending Allocated Pending Pick Goods Picked Goods Packed Pending Charges …" at bounding box center [338, 118] width 79 height 12
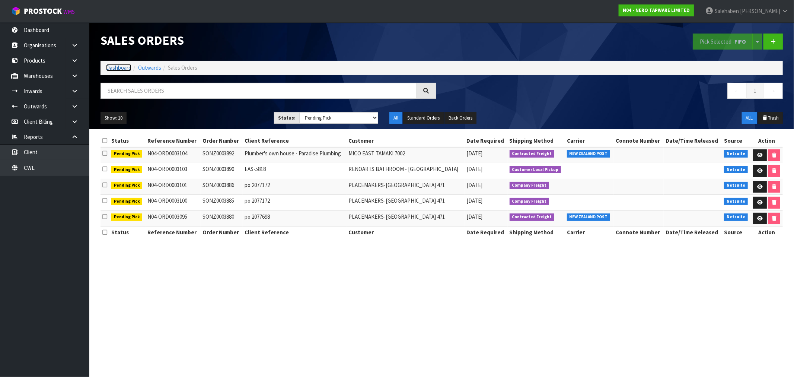
click at [121, 65] on link "Dashboard" at bounding box center [118, 67] width 25 height 7
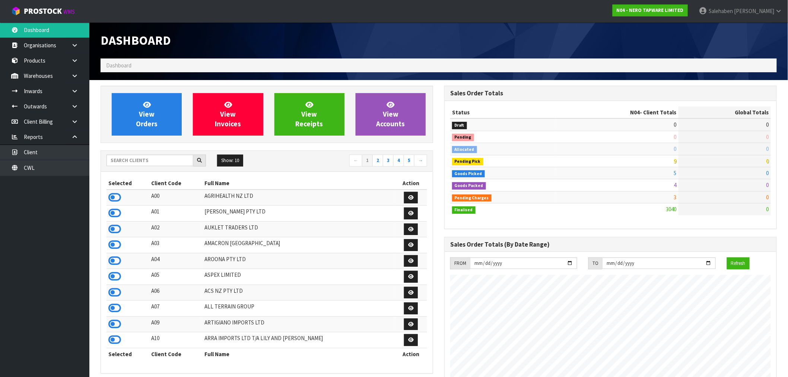
scroll to position [564, 344]
click at [122, 164] on input "text" at bounding box center [150, 161] width 87 height 12
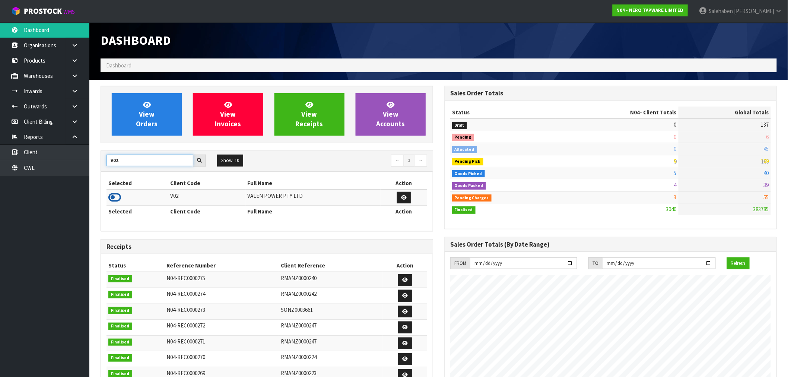
type input "V02"
click at [115, 198] on icon at bounding box center [114, 197] width 13 height 11
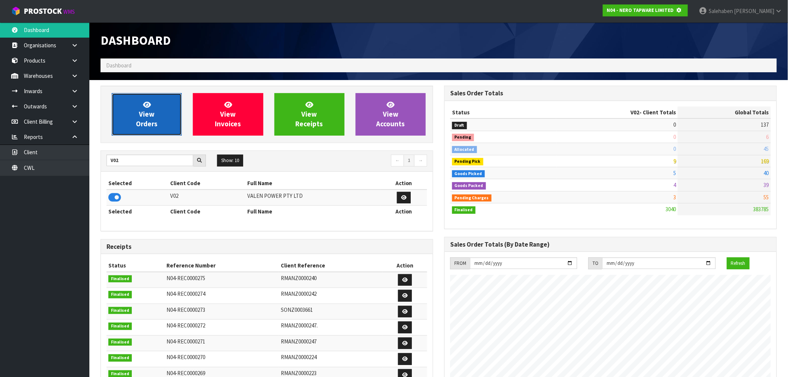
scroll to position [371928, 372049]
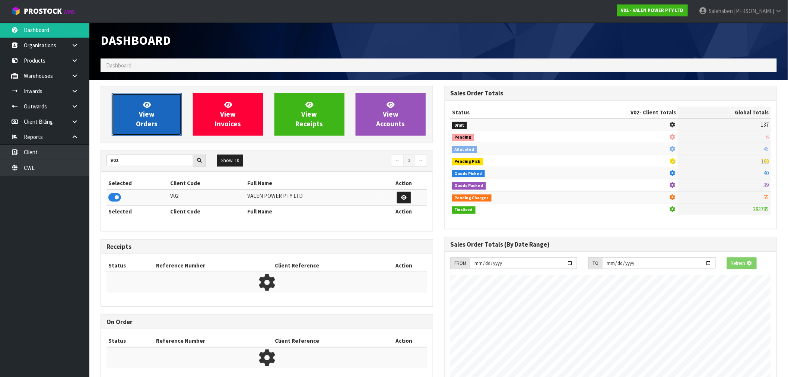
click at [142, 120] on span "View Orders" at bounding box center [147, 114] width 22 height 28
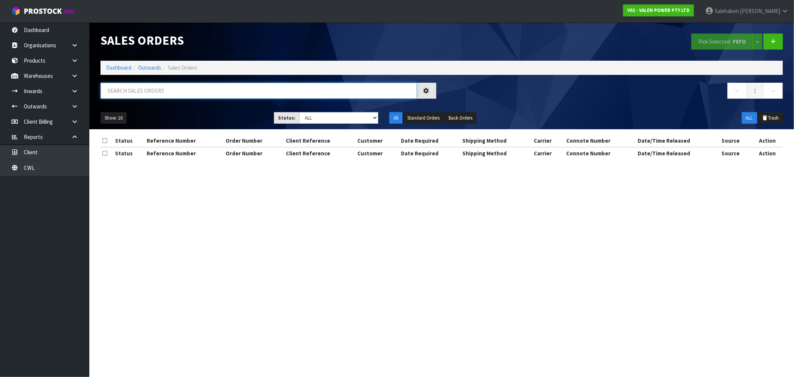
click at [133, 87] on input "text" at bounding box center [259, 91] width 317 height 16
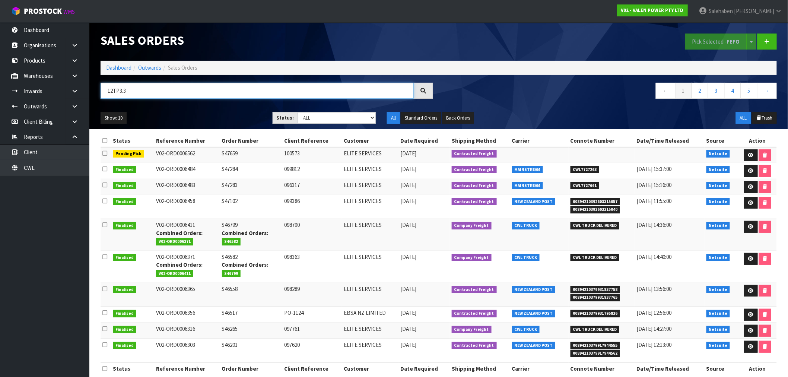
type input "12TP3.3"
click at [411, 190] on td "24/09/2025" at bounding box center [423, 187] width 51 height 16
click at [120, 66] on link "Dashboard" at bounding box center [118, 67] width 25 height 7
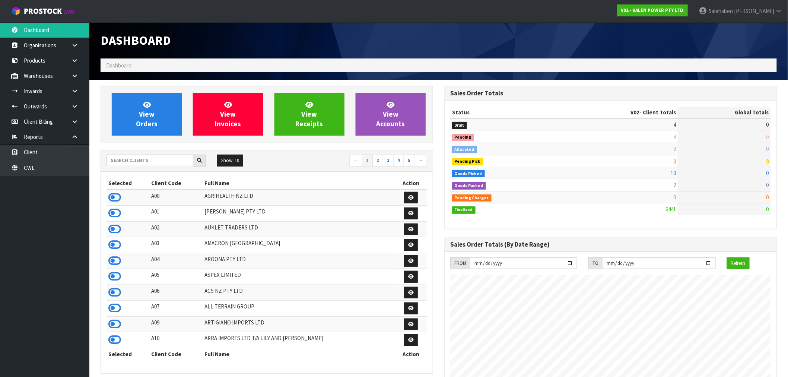
scroll to position [564, 344]
drag, startPoint x: 156, startPoint y: 157, endPoint x: 153, endPoint y: 161, distance: 5.1
click at [155, 159] on input "text" at bounding box center [150, 161] width 87 height 12
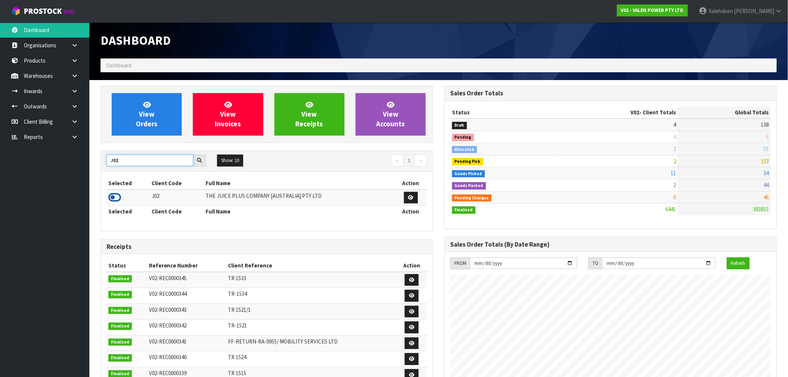
type input "J02"
click at [116, 198] on icon at bounding box center [114, 197] width 13 height 11
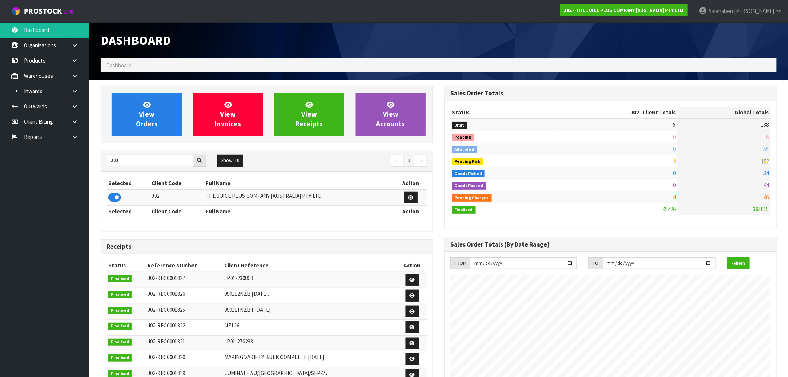
click at [195, 136] on div "View Orders View Invoices View Receipts View Accounts" at bounding box center [267, 114] width 333 height 57
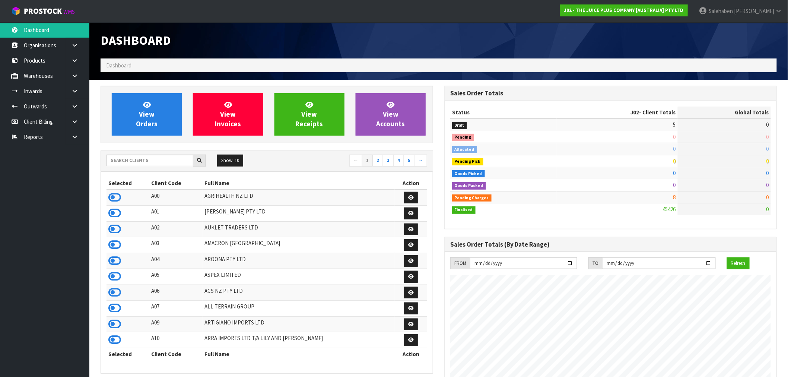
scroll to position [564, 344]
click at [146, 159] on input "text" at bounding box center [150, 161] width 87 height 12
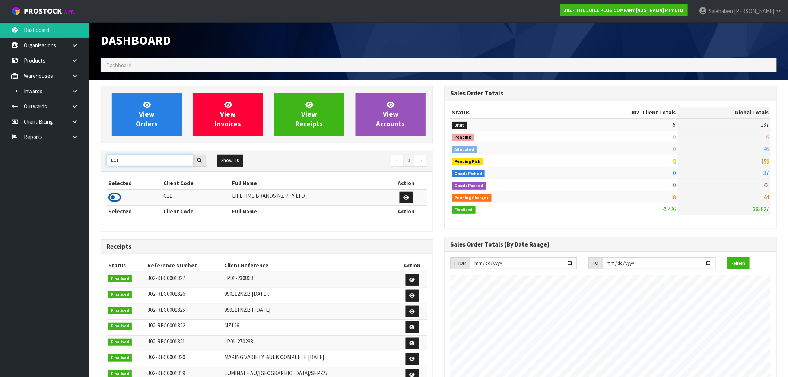
type input "C11"
click at [113, 198] on icon at bounding box center [114, 197] width 13 height 11
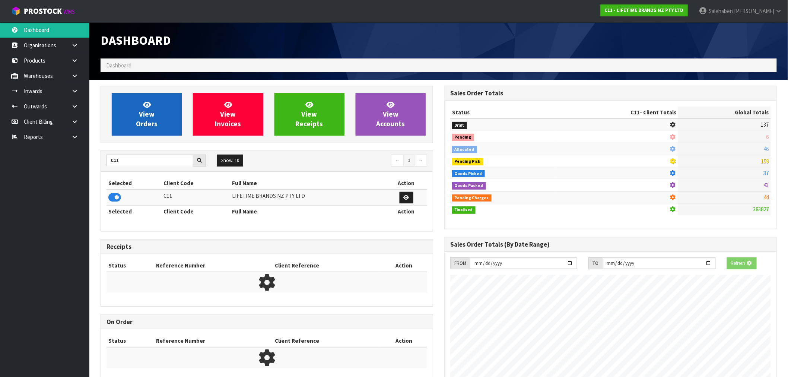
scroll to position [371928, 372049]
click at [134, 121] on link "View Orders" at bounding box center [147, 114] width 70 height 42
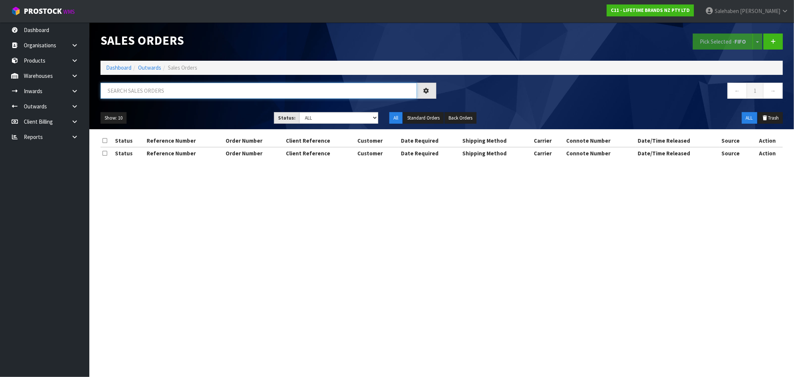
click at [134, 92] on input "text" at bounding box center [259, 91] width 317 height 16
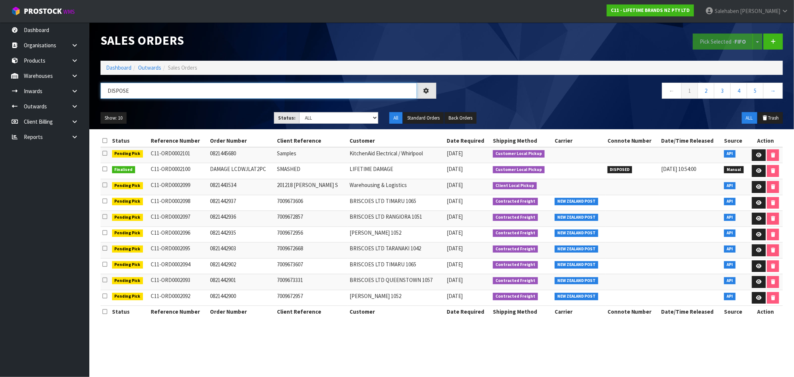
type input "DISPOSE"
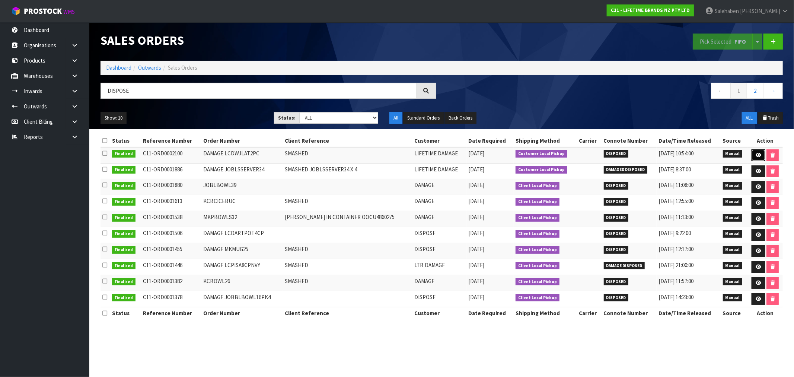
click at [758, 153] on icon at bounding box center [759, 155] width 6 height 5
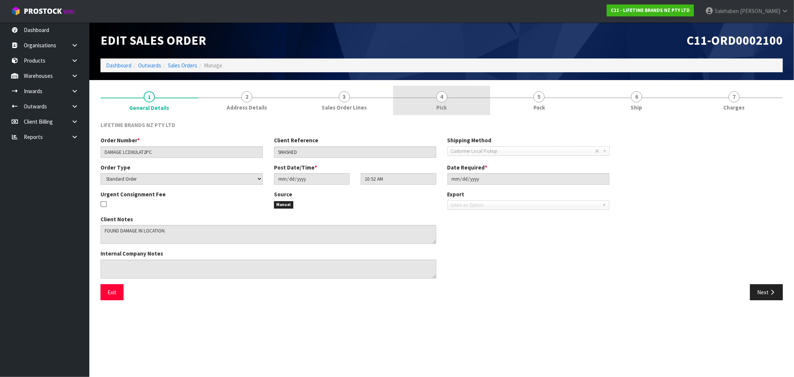
click at [437, 99] on span "4" at bounding box center [441, 96] width 11 height 11
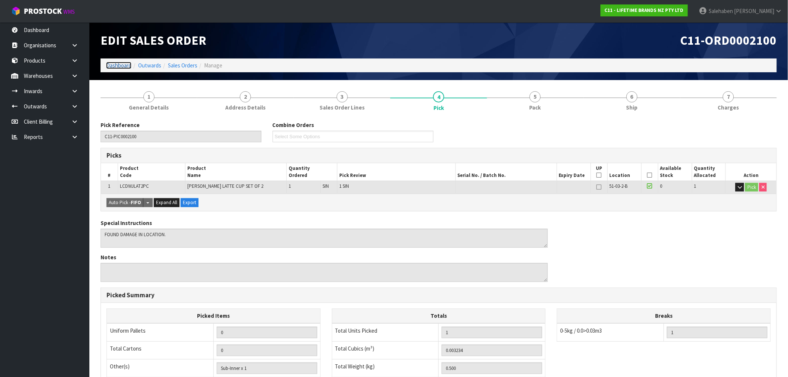
click at [115, 67] on link "Dashboard" at bounding box center [118, 65] width 25 height 7
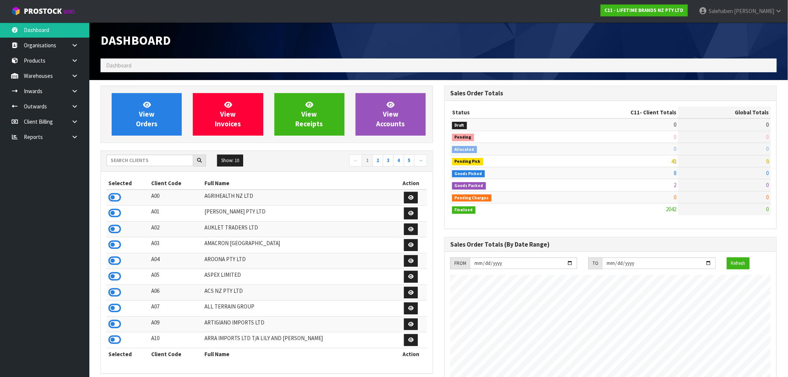
scroll to position [564, 344]
click at [147, 110] on span "View Orders" at bounding box center [147, 114] width 22 height 28
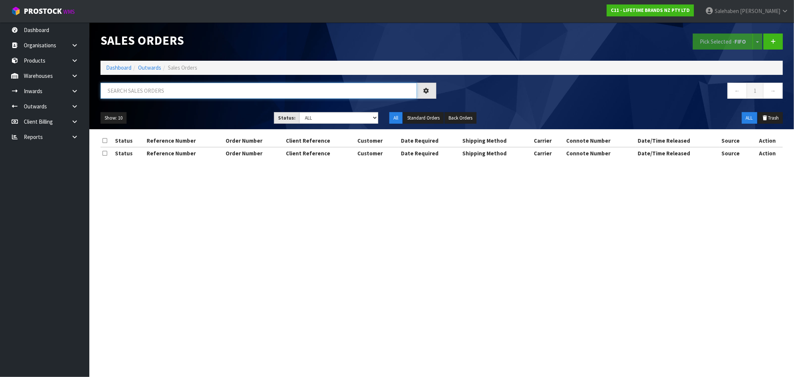
click at [147, 91] on input "text" at bounding box center [259, 91] width 317 height 16
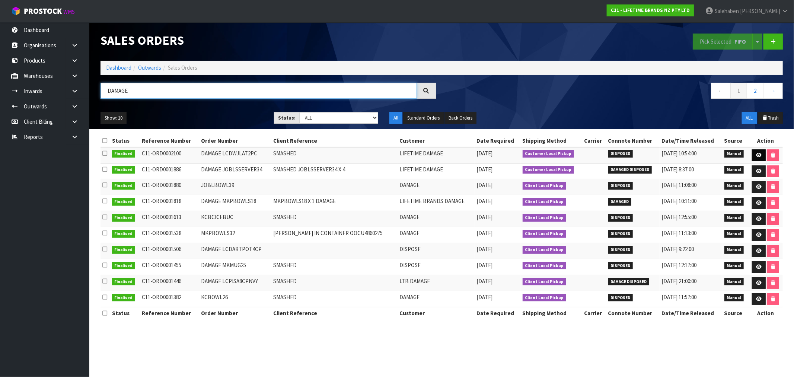
type input "DAMAGE"
click at [756, 157] on icon at bounding box center [759, 155] width 6 height 5
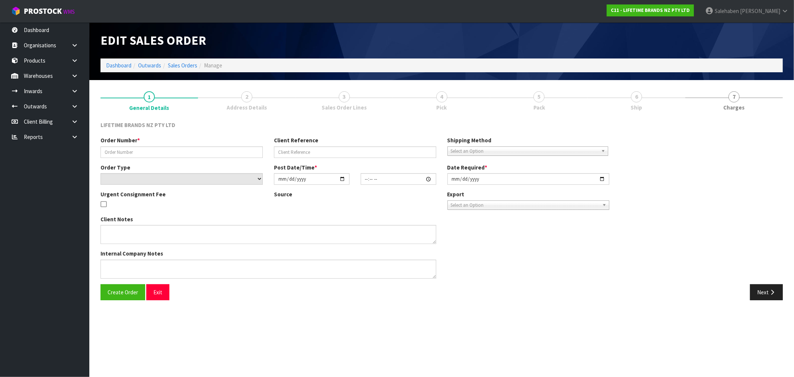
type input "DAMAGE LCDWJLAT2PC"
type input "SMASHED"
select select "number:0"
type input "[DATE]"
type input "10:52:00.000"
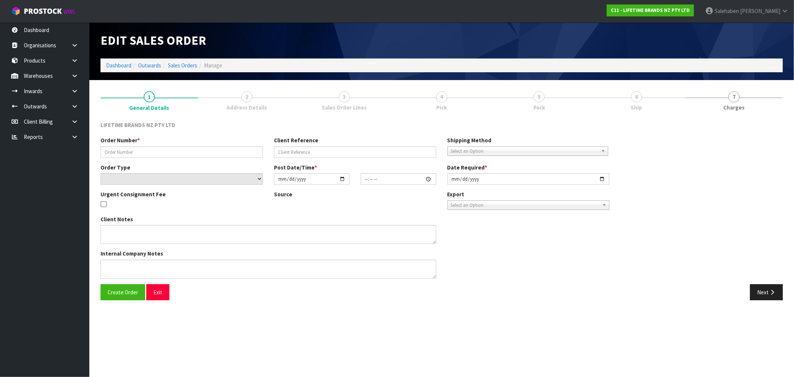
type input "[DATE]"
type textarea "FOUND DAMAGE IN LOCATION."
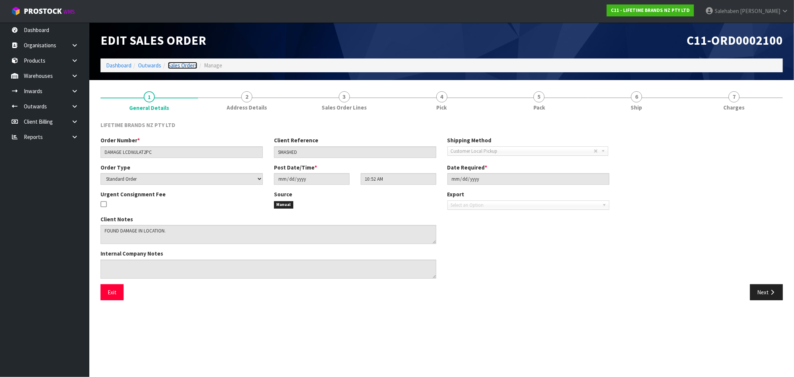
click at [181, 65] on link "Sales Orders" at bounding box center [182, 65] width 29 height 7
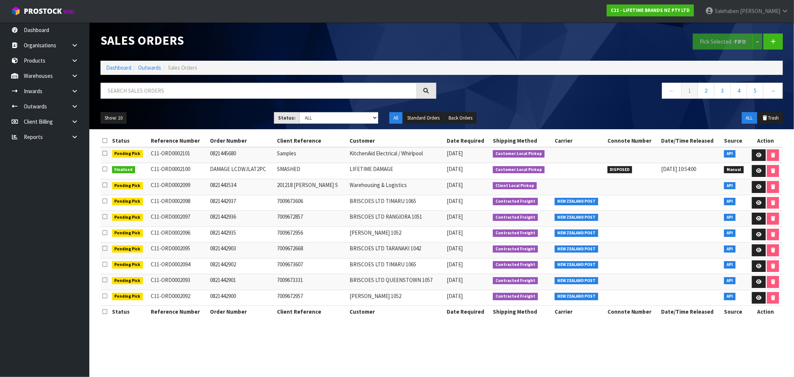
click at [513, 18] on nav "Toggle navigation ProStock WMS C11 - LIFETIME BRANDS NZ PTY LTD [PERSON_NAME] L…" at bounding box center [397, 11] width 794 height 23
click at [491, 22] on nav "Toggle navigation ProStock WMS C11 - LIFETIME BRANDS NZ PTY LTD [PERSON_NAME] L…" at bounding box center [397, 11] width 794 height 23
click at [121, 118] on button "Show: 10" at bounding box center [114, 118] width 26 height 12
click at [122, 159] on link "50" at bounding box center [130, 162] width 59 height 10
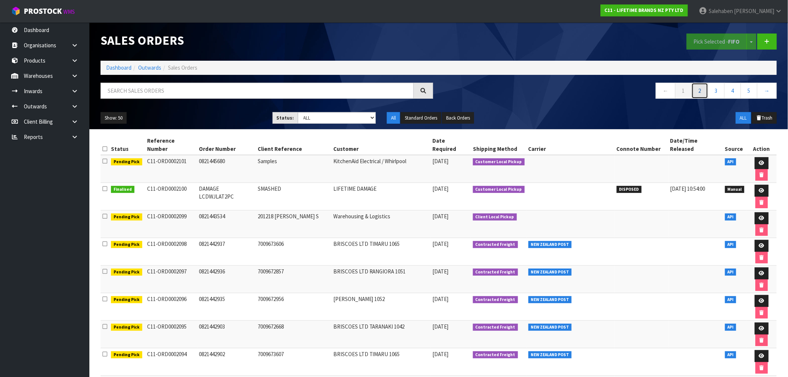
click at [699, 88] on link "2" at bounding box center [700, 91] width 17 height 16
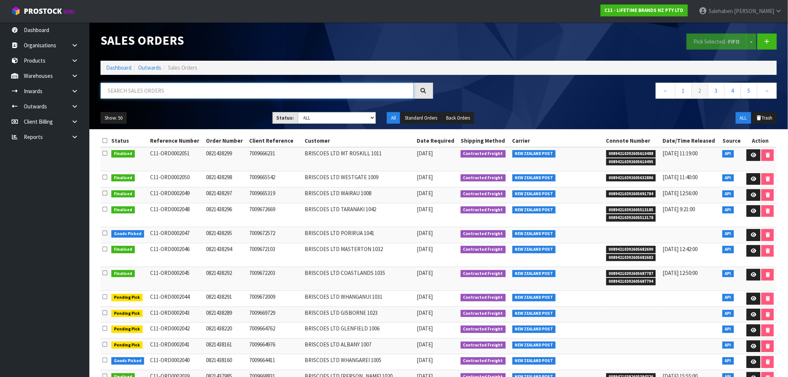
click at [124, 89] on input "text" at bounding box center [257, 91] width 313 height 16
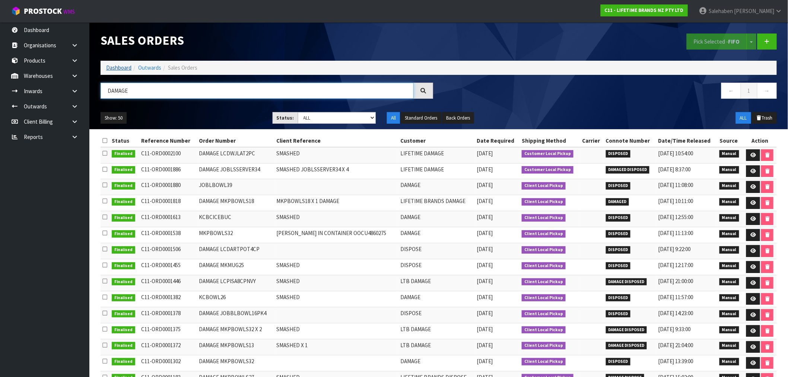
type input "DAMAGE"
click at [118, 68] on link "Dashboard" at bounding box center [118, 67] width 25 height 7
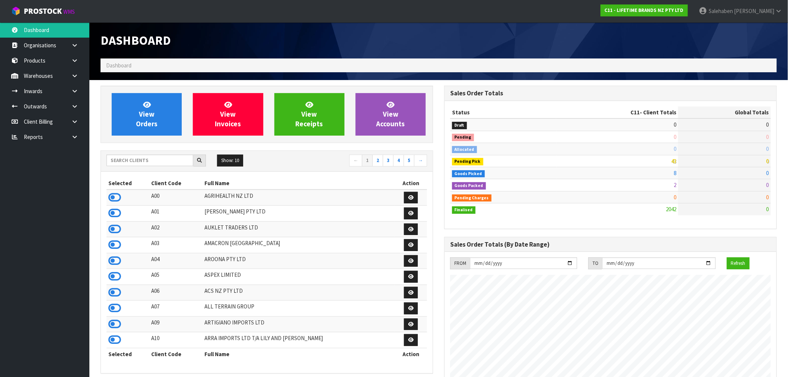
scroll to position [564, 344]
click at [151, 158] on input "text" at bounding box center [150, 161] width 87 height 12
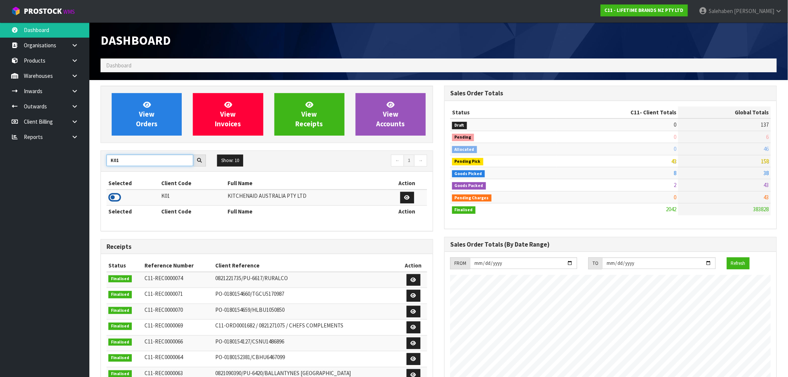
type input "K01"
click at [117, 200] on icon at bounding box center [114, 197] width 13 height 11
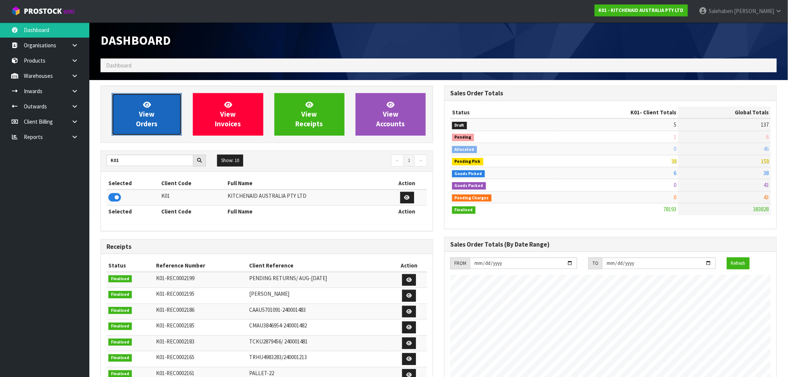
click at [138, 121] on span "View Orders" at bounding box center [147, 114] width 22 height 28
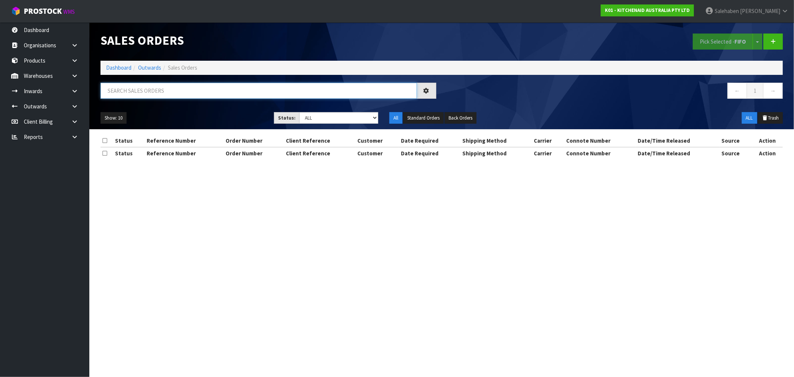
click at [168, 91] on input "text" at bounding box center [259, 91] width 317 height 16
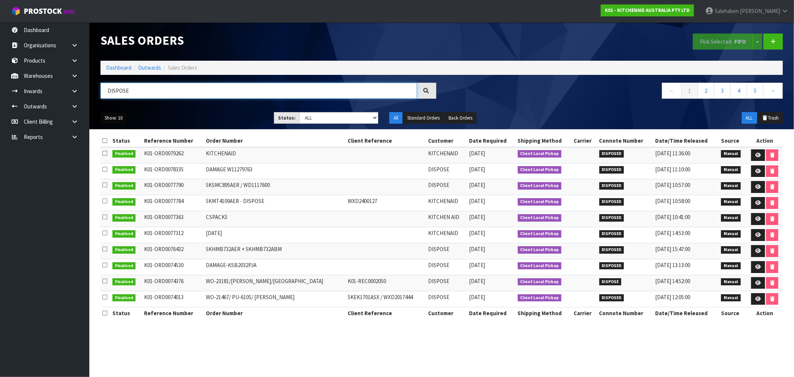
type input "DISPOSE"
click at [107, 117] on button "Show: 10" at bounding box center [114, 118] width 26 height 12
click at [110, 166] on link "50" at bounding box center [130, 162] width 59 height 10
click at [433, 117] on button "Standard Orders" at bounding box center [423, 118] width 41 height 12
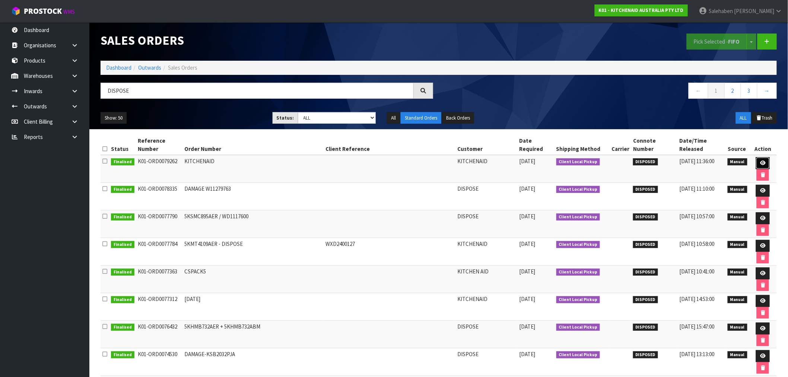
click at [761, 161] on icon at bounding box center [763, 163] width 6 height 5
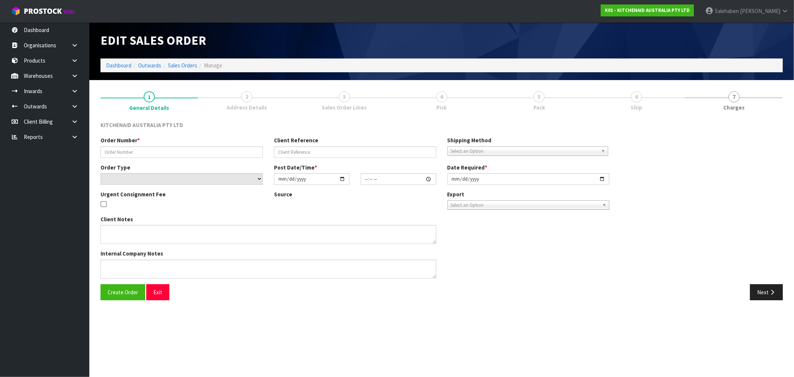
type input "KITCHENAID"
select select "number:0"
type input "[DATE]"
type input "16:08:00.000"
type input "[DATE]"
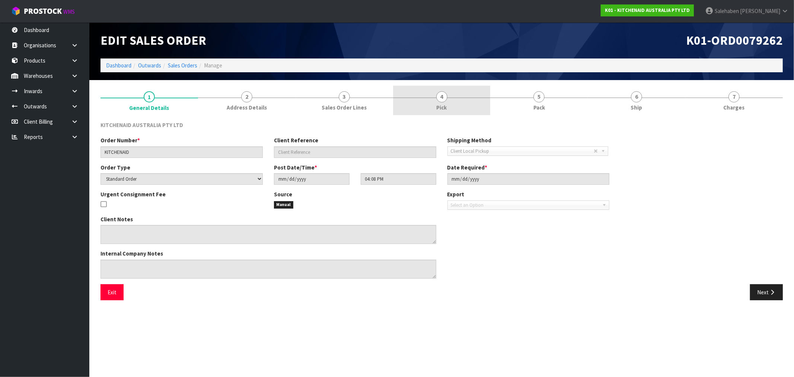
click at [444, 98] on span "4" at bounding box center [441, 96] width 11 height 11
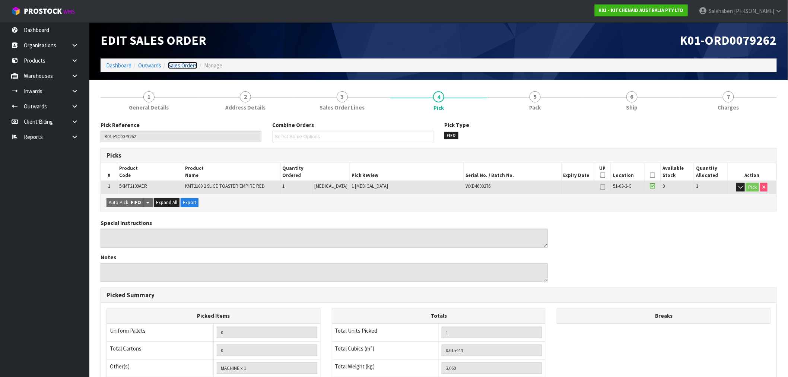
click at [192, 65] on link "Sales Orders" at bounding box center [182, 65] width 29 height 7
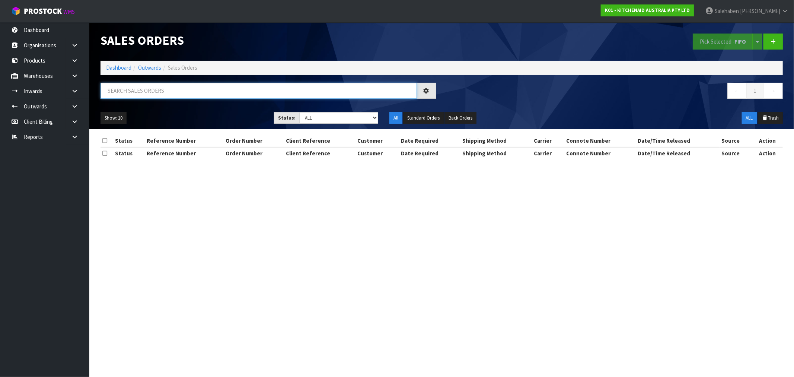
click at [208, 86] on input "text" at bounding box center [259, 91] width 317 height 16
click at [208, 88] on input "text" at bounding box center [259, 91] width 317 height 16
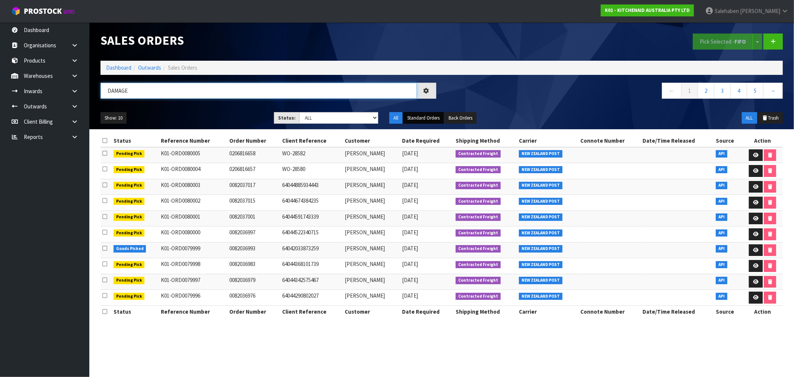
type input "DAMAGE"
click at [428, 118] on button "Standard Orders" at bounding box center [423, 118] width 41 height 12
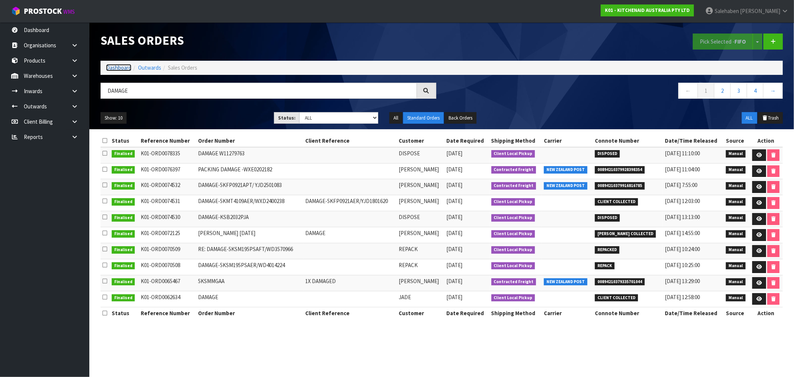
click at [117, 66] on link "Dashboard" at bounding box center [118, 67] width 25 height 7
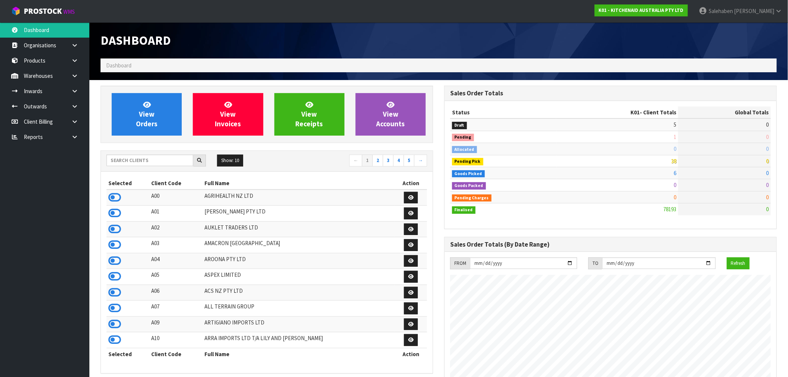
scroll to position [564, 344]
click at [144, 157] on input "text" at bounding box center [150, 161] width 87 height 12
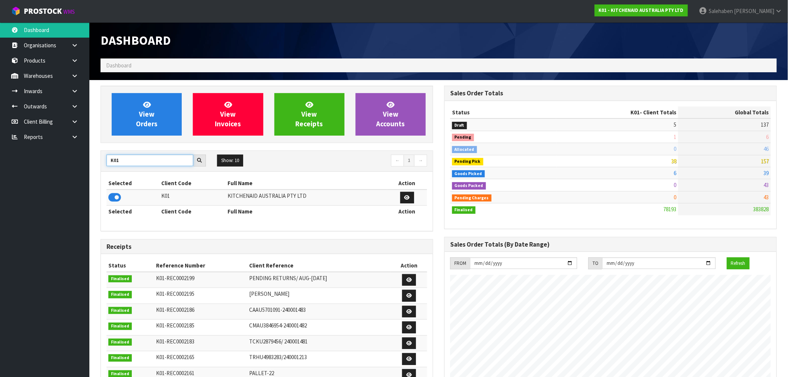
type input "K01"
click at [139, 142] on div "View Orders View Invoices View Receipts View Accounts" at bounding box center [267, 114] width 333 height 57
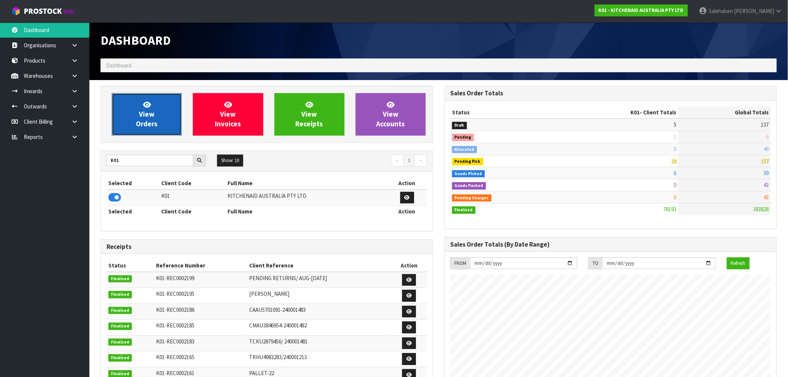
click at [157, 120] on link "View Orders" at bounding box center [147, 114] width 70 height 42
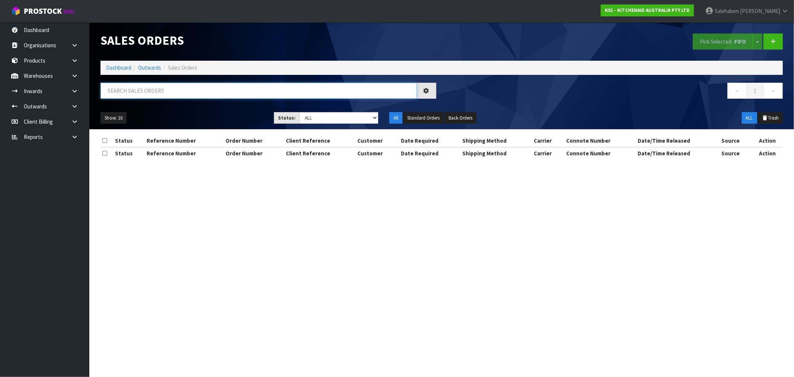
click at [209, 90] on input "text" at bounding box center [259, 91] width 317 height 16
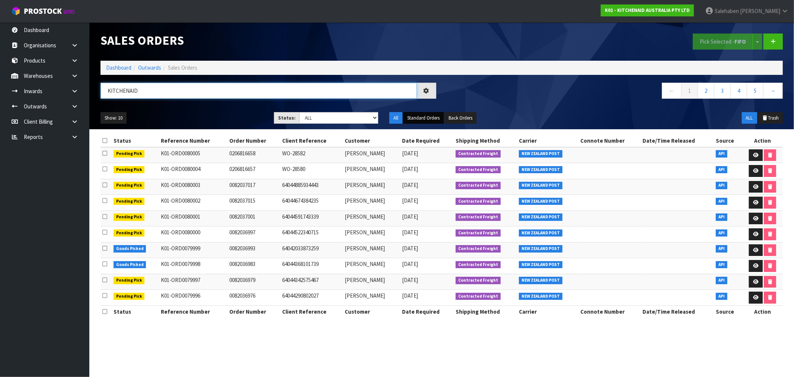
type input "KITCHENAID"
click at [431, 118] on button "Standard Orders" at bounding box center [423, 118] width 41 height 12
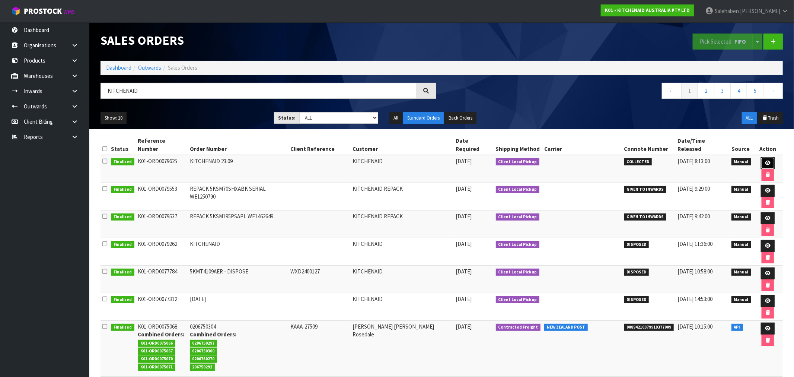
click at [765, 161] on icon at bounding box center [768, 163] width 6 height 5
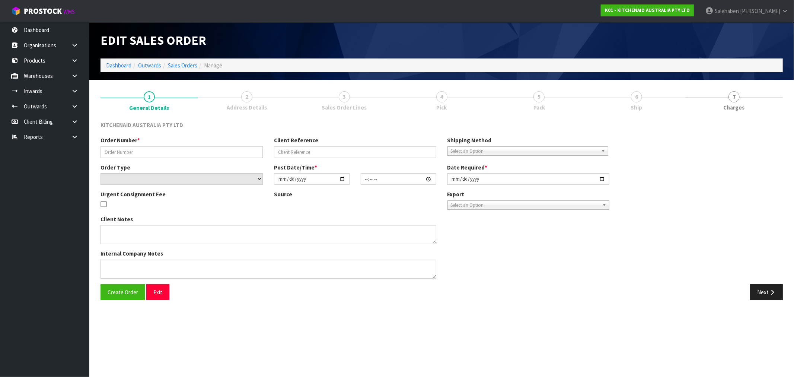
type input "KITCHENAID 23.09"
select select "number:0"
type input "[DATE]"
type input "14:47:00.000"
type input "[DATE]"
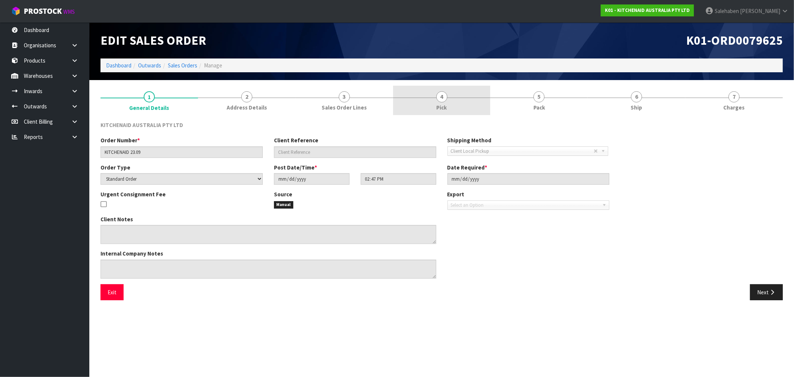
click at [442, 95] on span "4" at bounding box center [441, 96] width 11 height 11
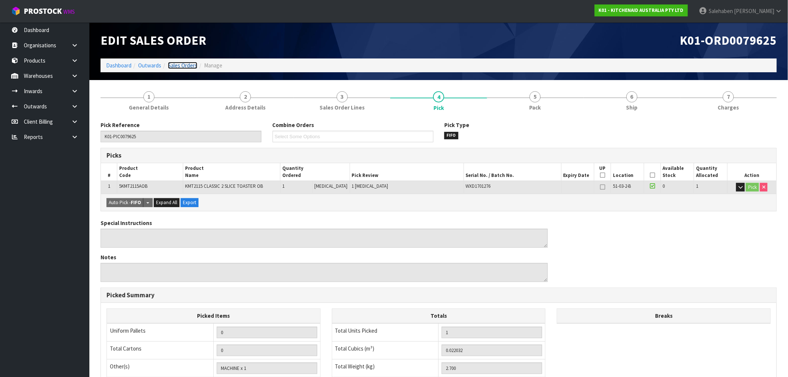
click at [183, 67] on link "Sales Orders" at bounding box center [182, 65] width 29 height 7
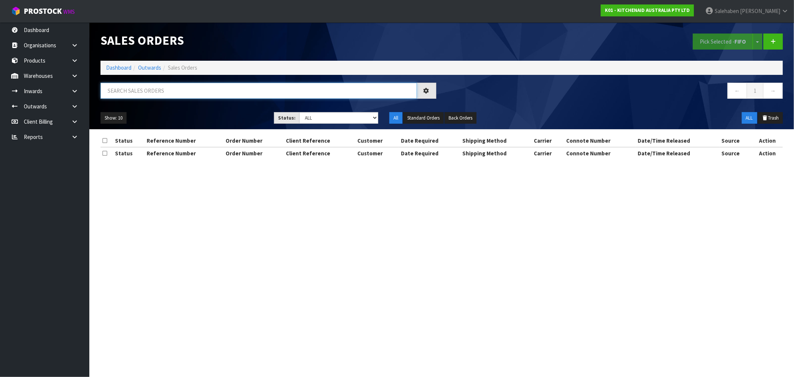
click at [139, 91] on input "text" at bounding box center [259, 91] width 317 height 16
type input "KITCHENAID"
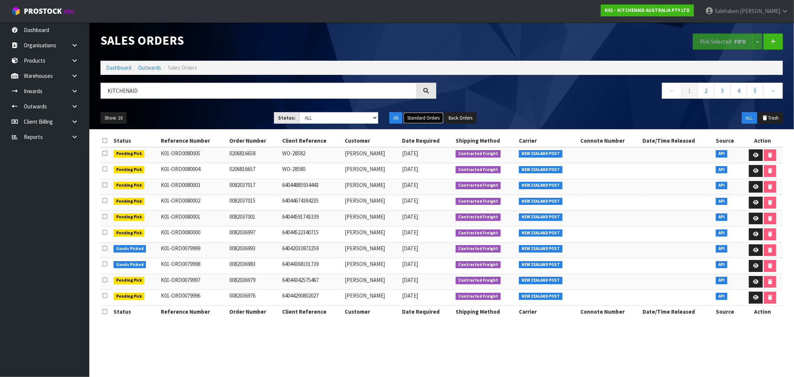
click at [427, 114] on button "Standard Orders" at bounding box center [423, 118] width 41 height 12
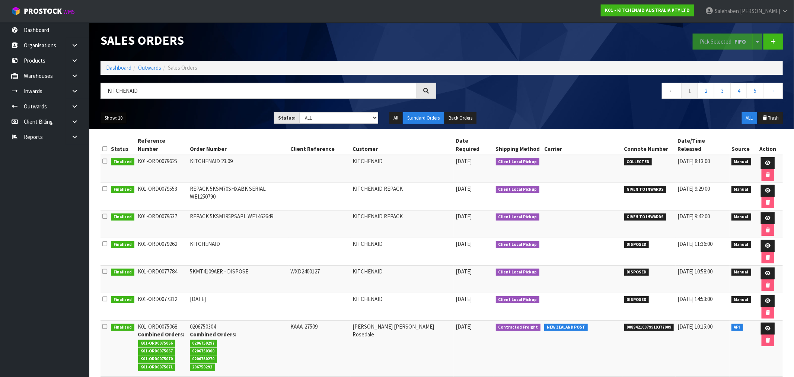
click at [117, 114] on button "Show: 10" at bounding box center [114, 118] width 26 height 12
click at [114, 165] on link "50" at bounding box center [130, 162] width 59 height 10
click at [428, 114] on button "Standard Orders" at bounding box center [423, 118] width 41 height 12
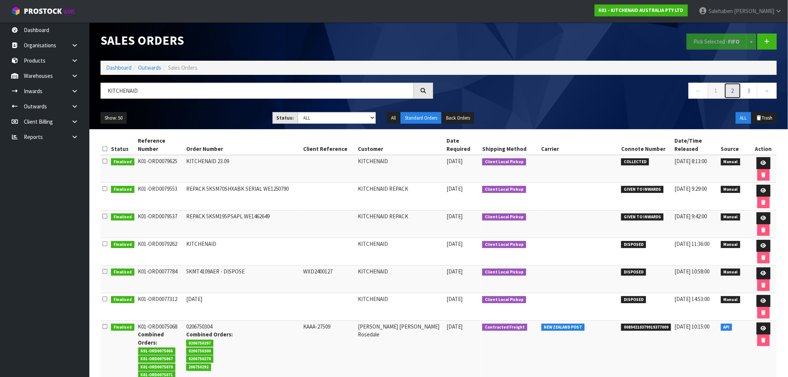
click at [736, 92] on link "2" at bounding box center [732, 91] width 17 height 16
click at [467, 117] on button "Back Orders" at bounding box center [458, 118] width 32 height 12
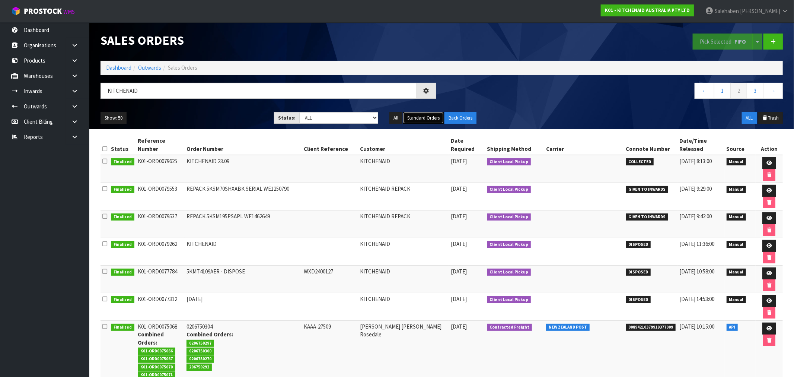
click at [427, 120] on button "Standard Orders" at bounding box center [423, 118] width 41 height 12
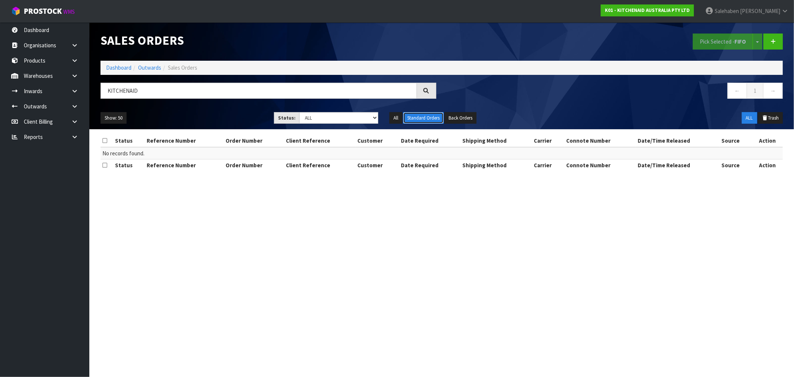
click at [429, 118] on button "Standard Orders" at bounding box center [423, 118] width 41 height 12
click at [430, 117] on button "Standard Orders" at bounding box center [423, 118] width 41 height 12
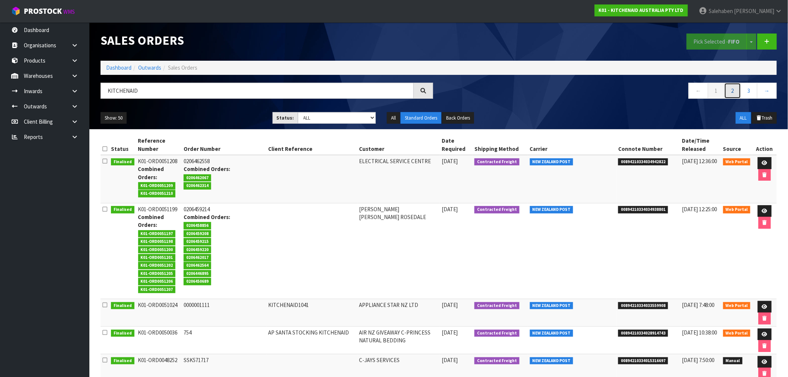
click at [736, 91] on link "2" at bounding box center [732, 91] width 17 height 16
click at [752, 90] on link "3" at bounding box center [749, 91] width 17 height 16
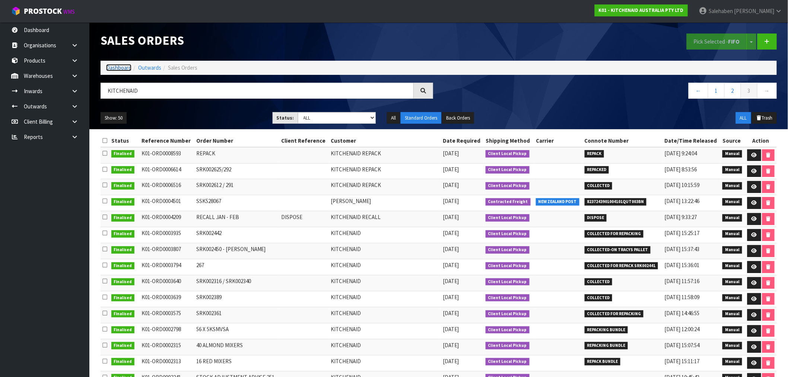
click at [118, 69] on link "Dashboard" at bounding box center [118, 67] width 25 height 7
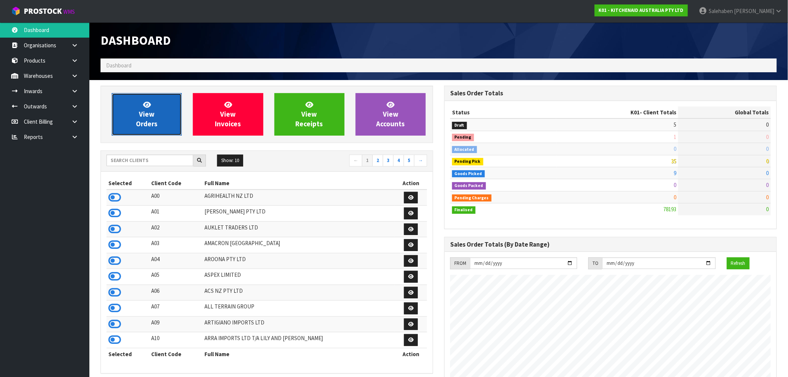
click at [144, 121] on span "View Orders" at bounding box center [147, 114] width 22 height 28
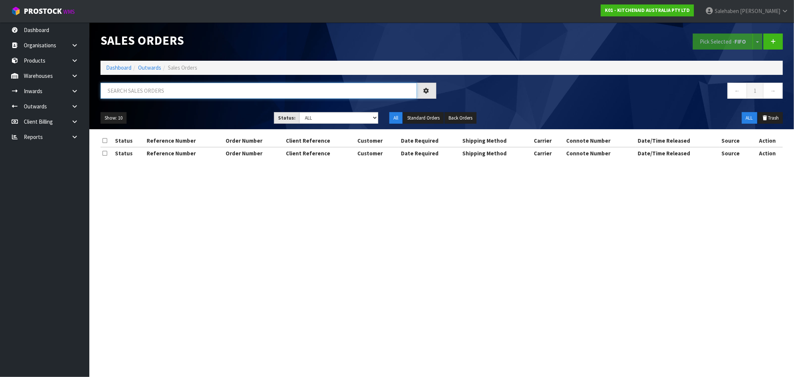
click at [135, 88] on input "text" at bounding box center [259, 91] width 317 height 16
click at [144, 92] on input "text" at bounding box center [259, 91] width 317 height 16
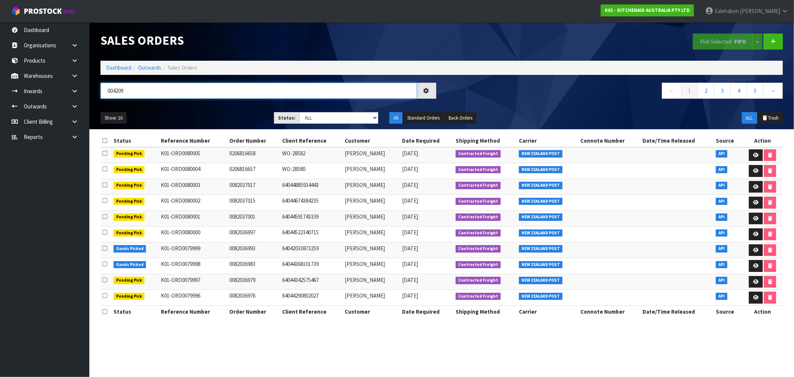
type input "004209"
click at [534, 97] on nav "← 1 2 3 4 5 →" at bounding box center [616, 92] width 336 height 18
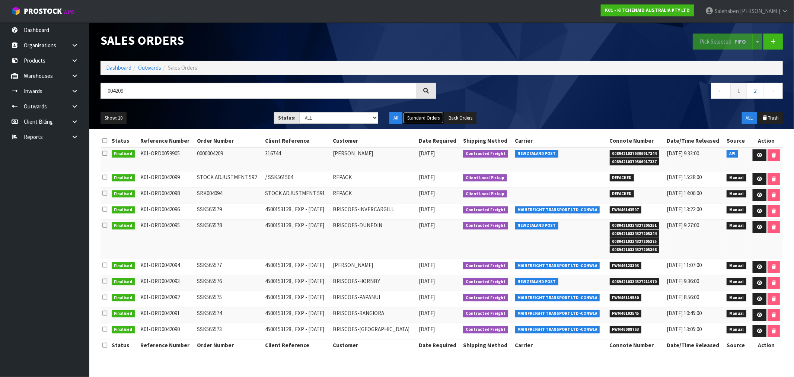
click at [414, 121] on button "Standard Orders" at bounding box center [423, 118] width 41 height 12
click at [112, 120] on button "Show: 10" at bounding box center [114, 118] width 26 height 12
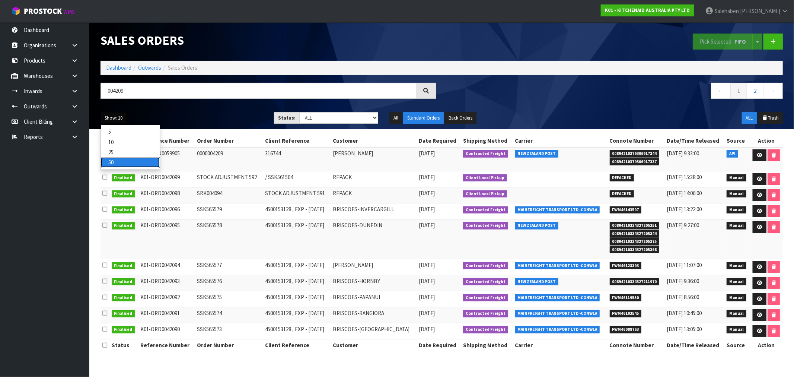
click at [111, 161] on link "50" at bounding box center [130, 162] width 59 height 10
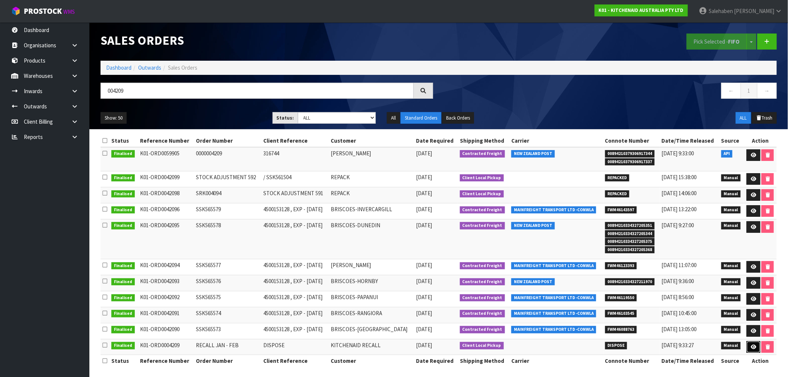
click at [753, 347] on icon at bounding box center [754, 346] width 6 height 5
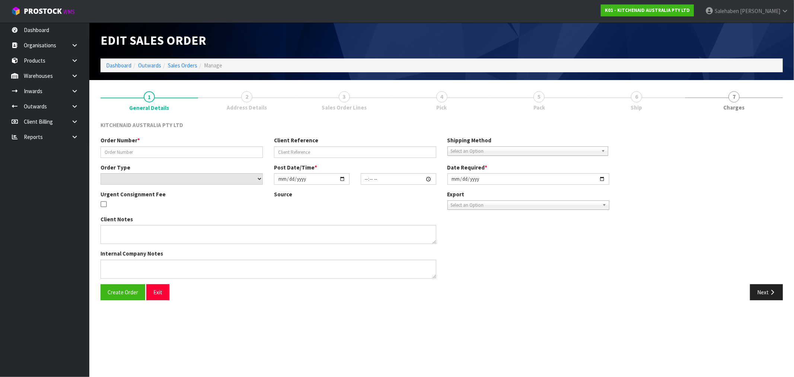
type input "RECALL JAN - FEB"
type input "DISPOSE"
select select "number:0"
type input "[DATE]"
type input "00:00:00.000"
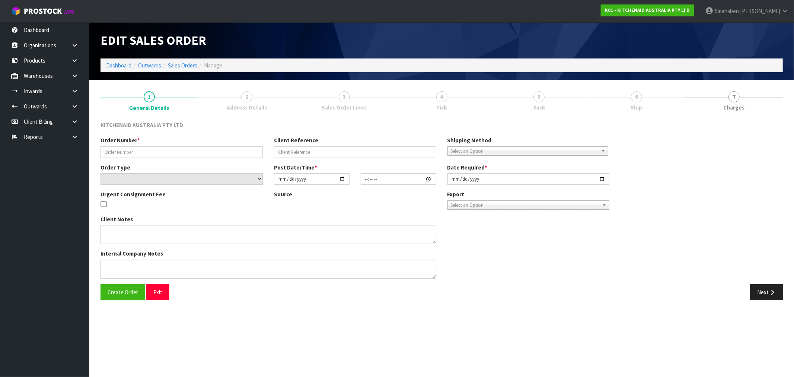
type input "[DATE]"
type textarea "DISPOSE"
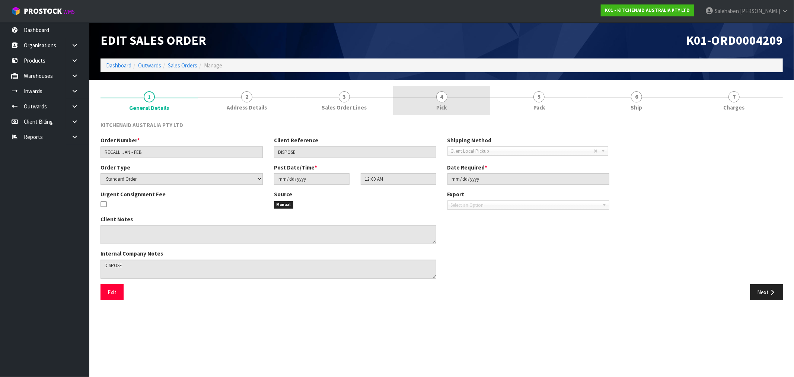
click at [442, 96] on span "4" at bounding box center [441, 96] width 11 height 11
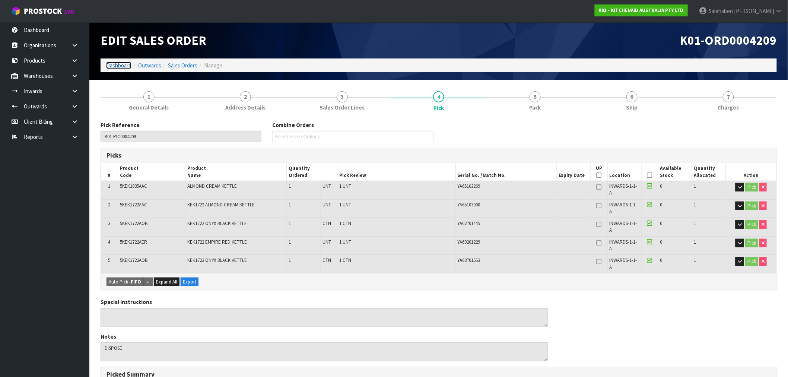
click at [109, 62] on link "Dashboard" at bounding box center [118, 65] width 25 height 7
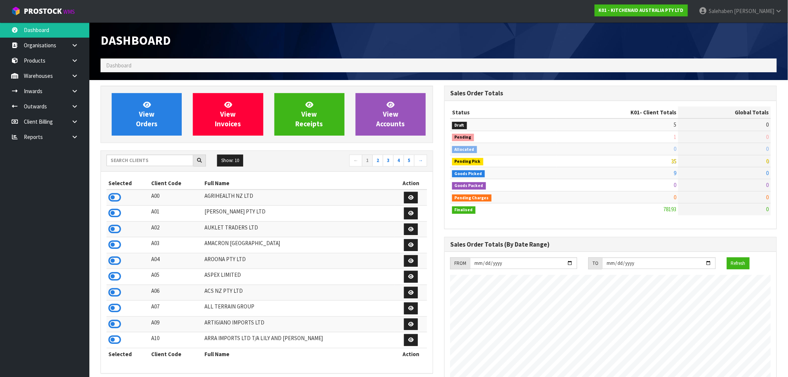
scroll to position [564, 344]
click at [146, 117] on span "View Orders" at bounding box center [147, 114] width 22 height 28
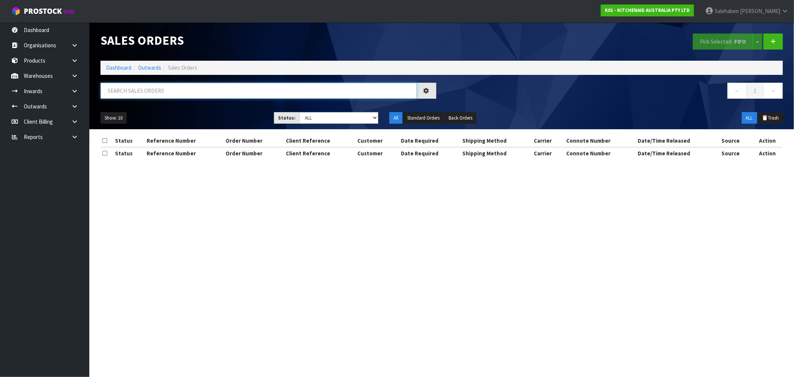
click at [168, 88] on input "text" at bounding box center [259, 91] width 317 height 16
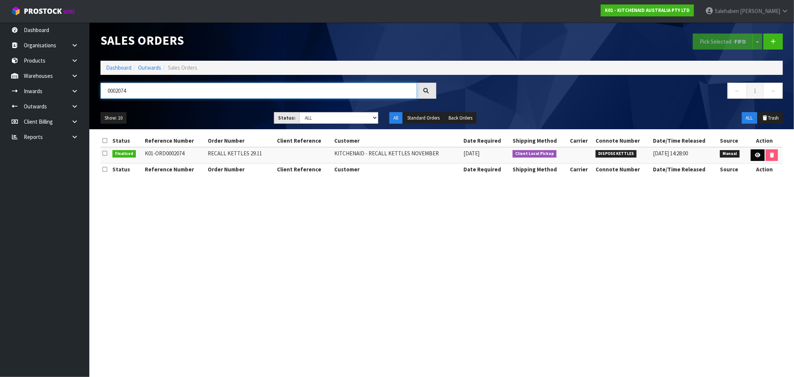
type input "0002074"
click at [758, 156] on icon at bounding box center [758, 155] width 6 height 5
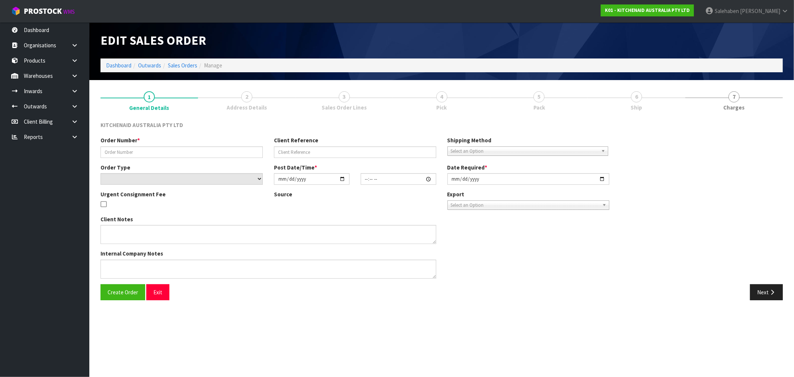
type input "RECALL KETTLES 29.11"
select select "number:0"
type input "[DATE]"
type input "00:00:00.000"
type input "[DATE]"
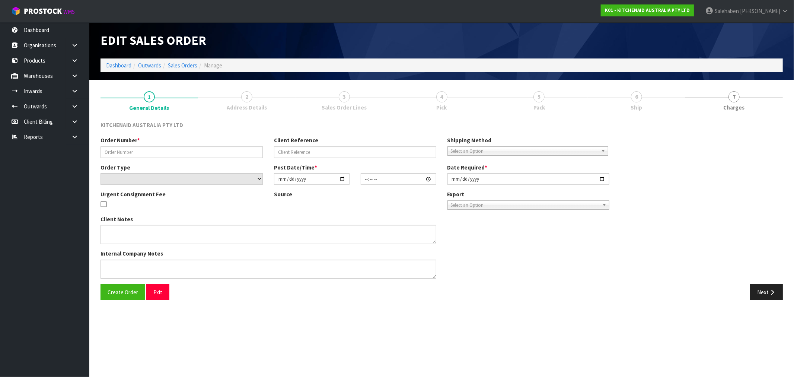
type textarea "DISPOSE RECALL KETTLES NOVEMBER"
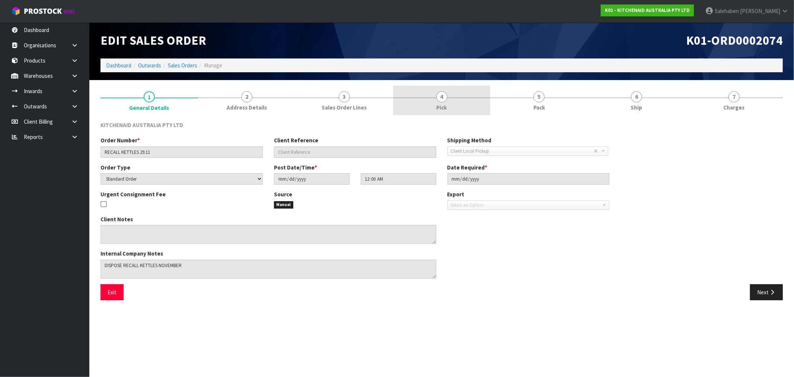
click at [442, 99] on span "4" at bounding box center [441, 96] width 11 height 11
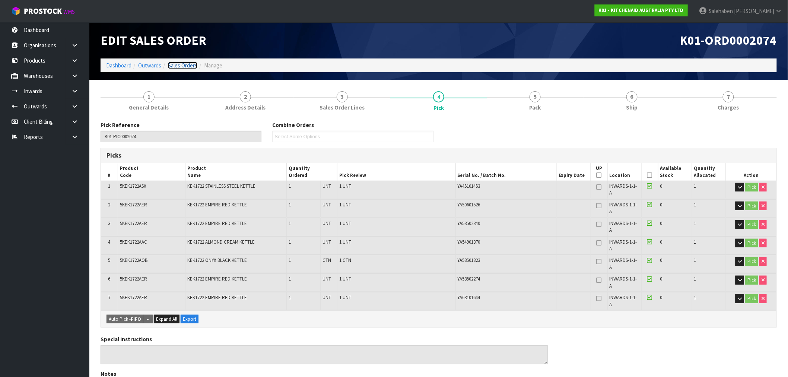
click at [180, 65] on link "Sales Orders" at bounding box center [182, 65] width 29 height 7
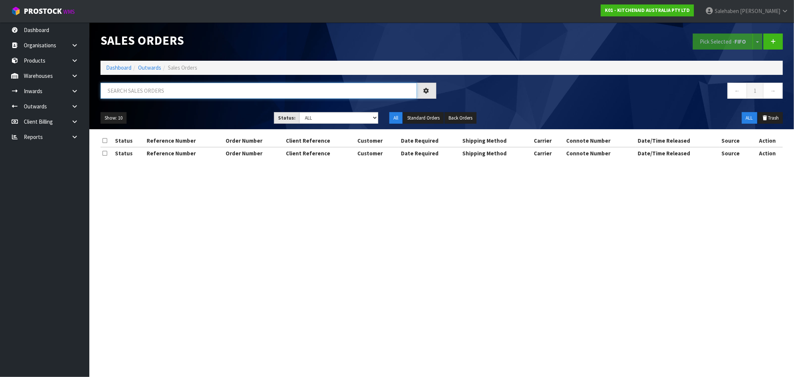
click at [207, 90] on input "text" at bounding box center [259, 91] width 317 height 16
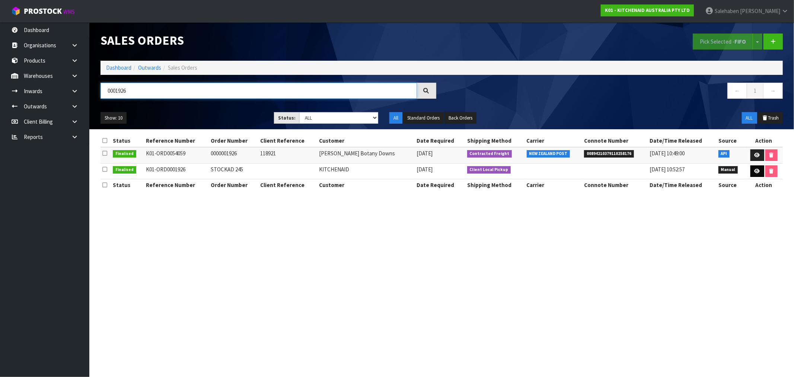
type input "0001926"
click at [757, 172] on icon at bounding box center [758, 171] width 6 height 5
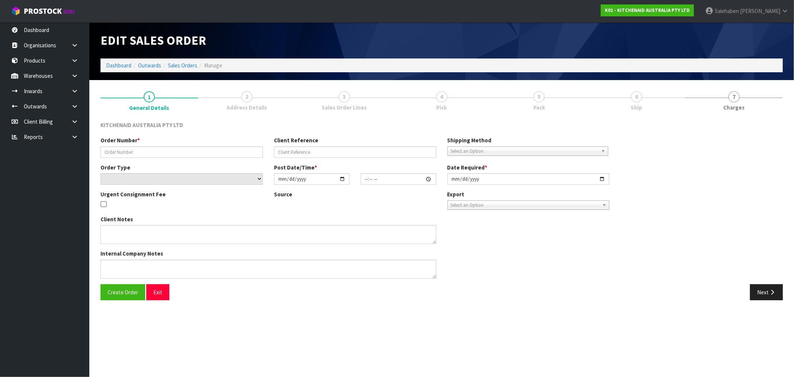
type input "STOCKAD 245"
select select "number:0"
type input "[DATE]"
type input "00:00:00.000"
type input "[DATE]"
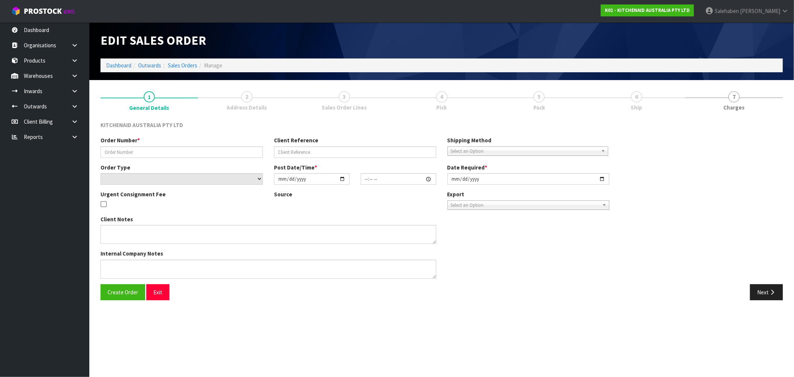
type textarea "PLEASE GIVE THIS STOCK TO INWARDS INWARDS TEAM- PLEASE PLACE THIS 1 X K45WW MIX…"
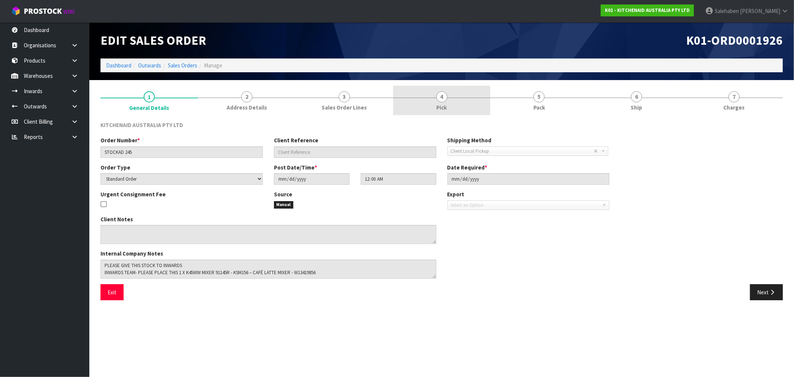
click at [439, 101] on span "4" at bounding box center [441, 96] width 11 height 11
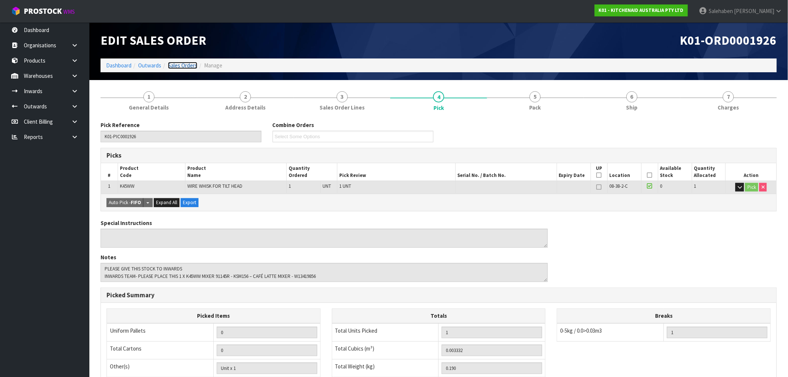
click at [177, 62] on link "Sales Orders" at bounding box center [182, 65] width 29 height 7
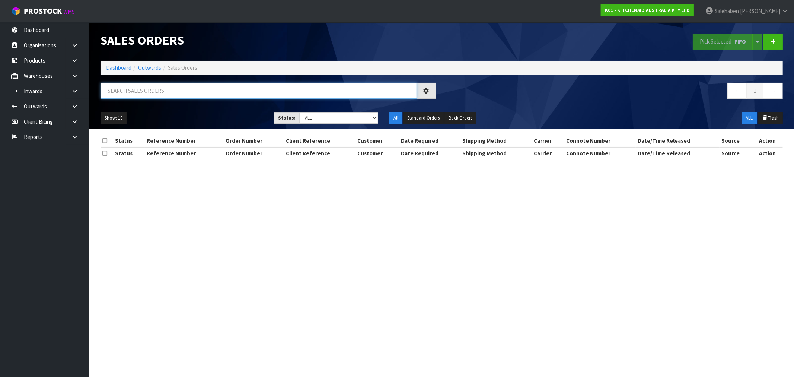
click at [118, 93] on input "text" at bounding box center [259, 91] width 317 height 16
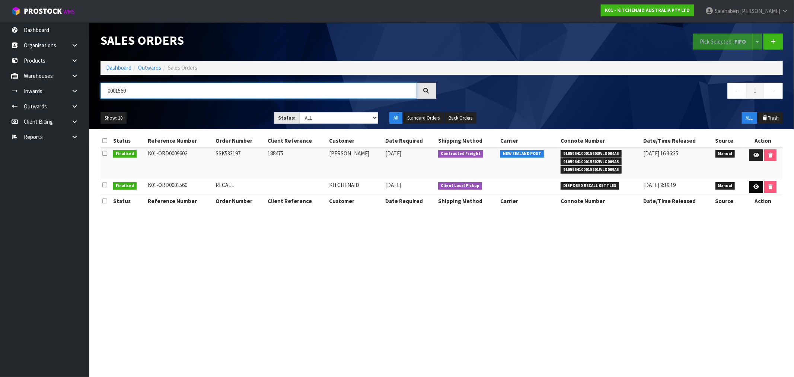
type input "0001560"
click at [756, 184] on icon at bounding box center [757, 186] width 6 height 5
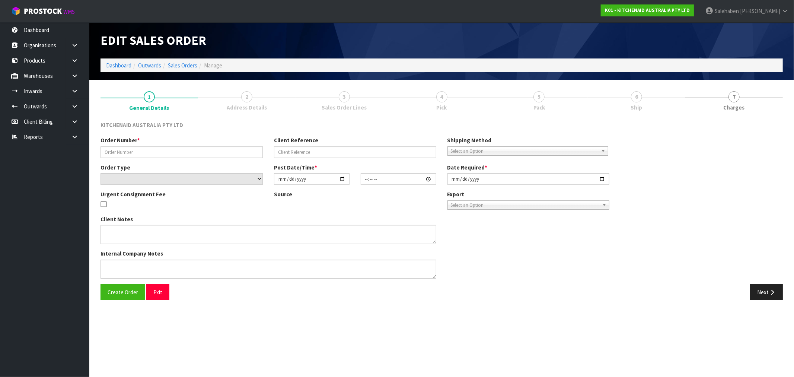
type input "RECALL"
select select "number:0"
type input "[DATE]"
type input "00:00:00.000"
type input "[DATE]"
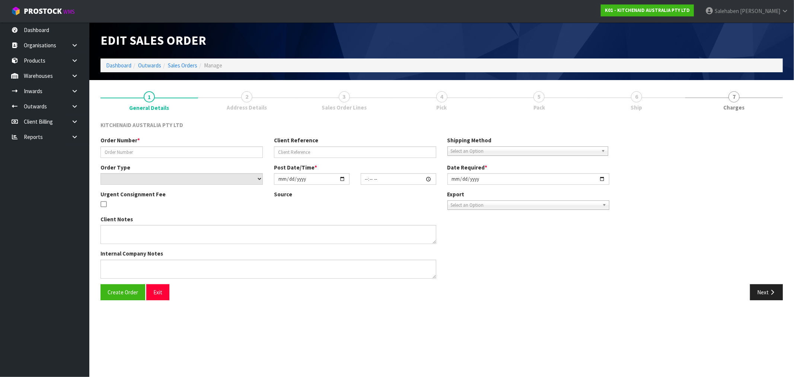
type textarea "DISPOSE RECALL KETTLES - 13 KETTLES"
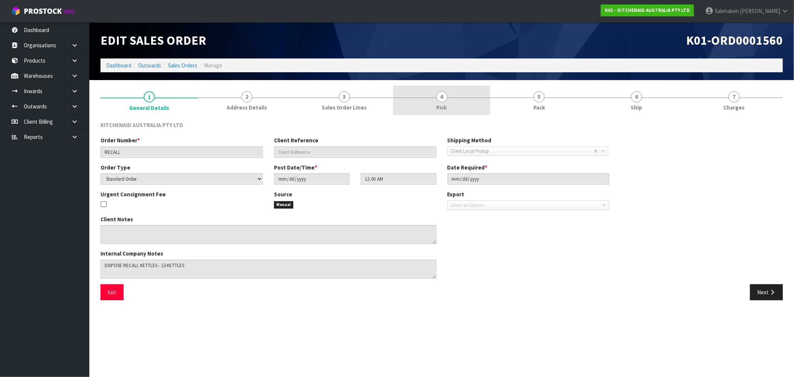
click at [439, 97] on span "4" at bounding box center [441, 96] width 11 height 11
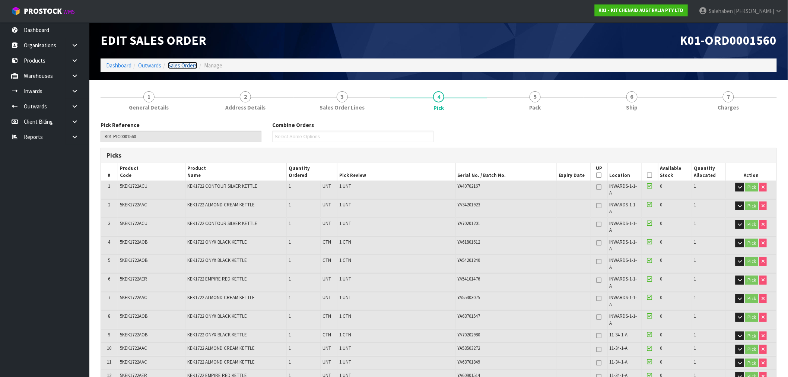
click at [184, 65] on link "Sales Orders" at bounding box center [182, 65] width 29 height 7
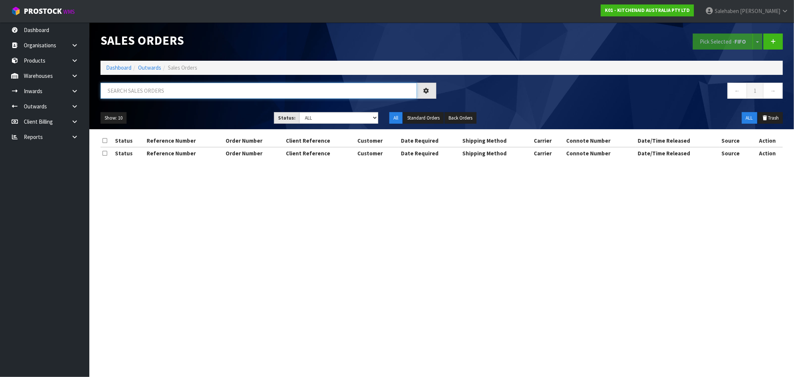
click at [194, 94] on input "text" at bounding box center [259, 91] width 317 height 16
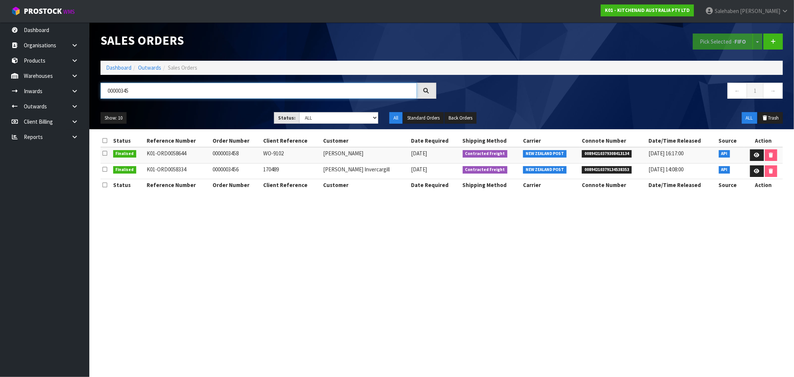
click at [107, 91] on input "00000345" at bounding box center [259, 91] width 317 height 16
type input "0000000345"
click at [505, 92] on nav "← 1 →" at bounding box center [616, 92] width 336 height 18
click at [414, 115] on button "Standard Orders" at bounding box center [423, 118] width 41 height 12
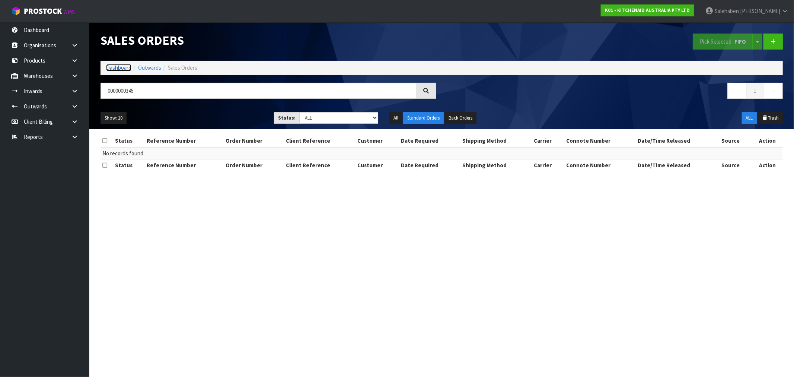
click at [113, 68] on link "Dashboard" at bounding box center [118, 67] width 25 height 7
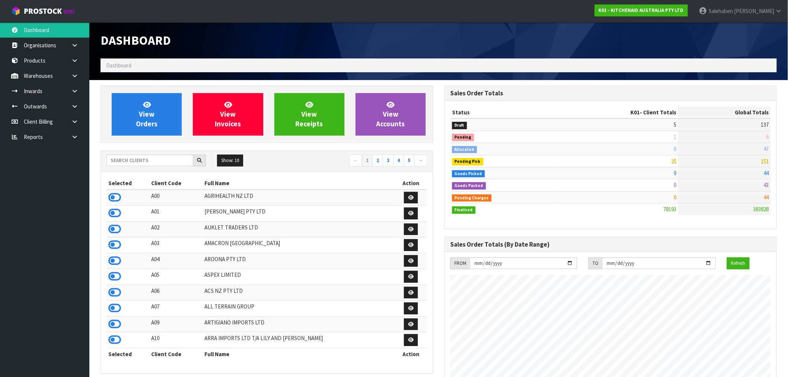
scroll to position [564, 344]
click at [159, 161] on input "text" at bounding box center [150, 161] width 87 height 12
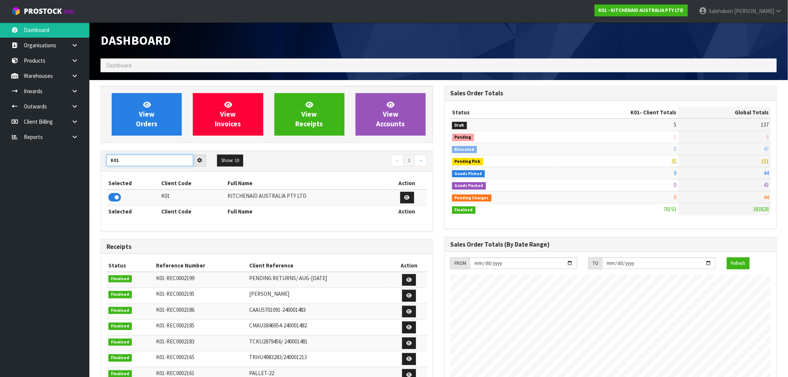
type input "K01"
click at [113, 200] on icon at bounding box center [114, 197] width 13 height 11
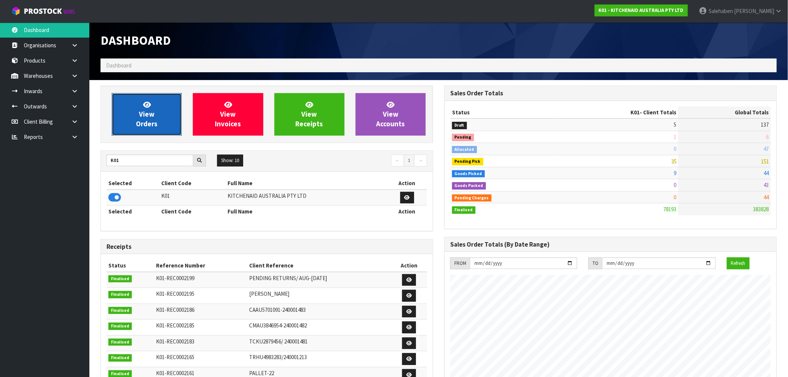
click at [161, 102] on link "View Orders" at bounding box center [147, 114] width 70 height 42
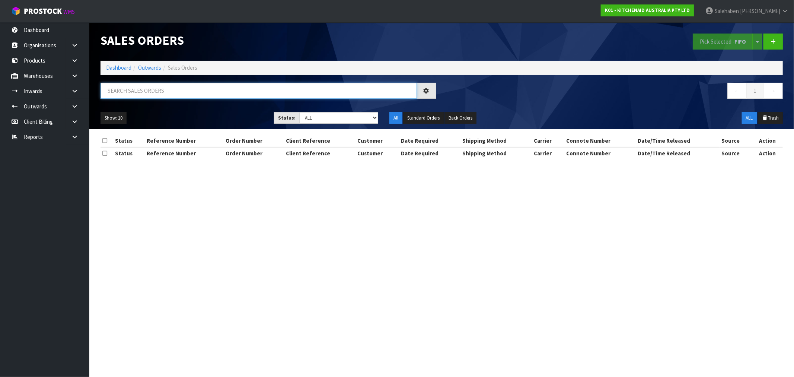
click at [232, 92] on input "text" at bounding box center [259, 91] width 317 height 16
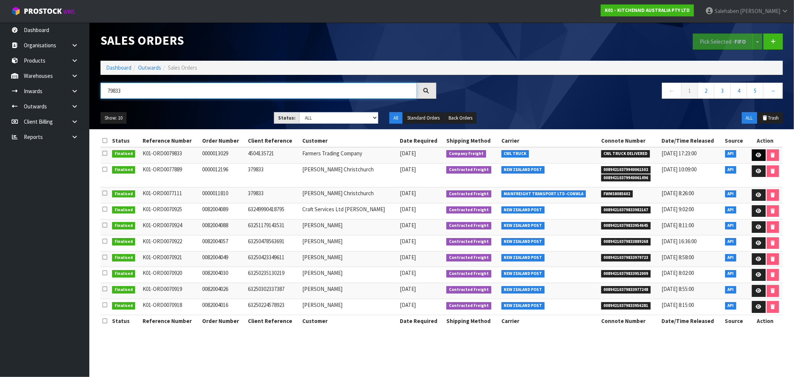
type input "79833"
click at [759, 156] on icon at bounding box center [759, 155] width 6 height 5
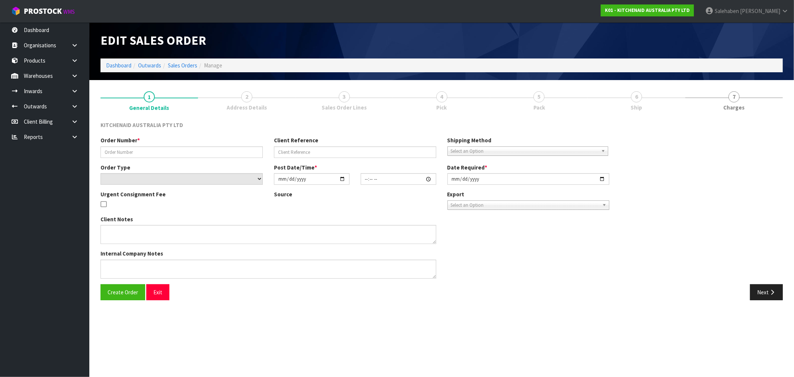
type input "0000013029"
type input "4504135721"
select select "number:0"
type input "[DATE]"
type input "15:33:12.000"
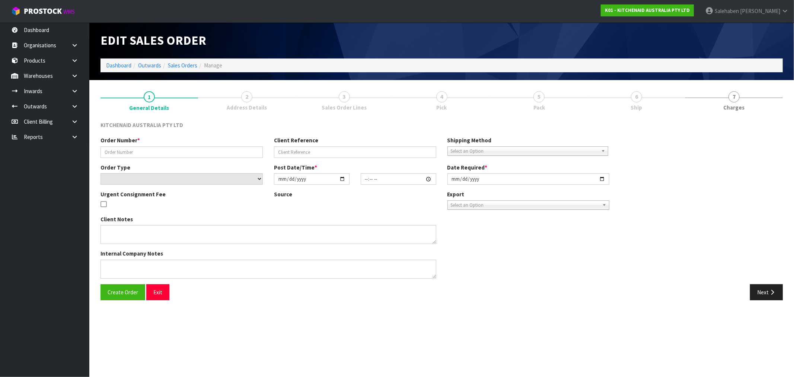
type input "[DATE]"
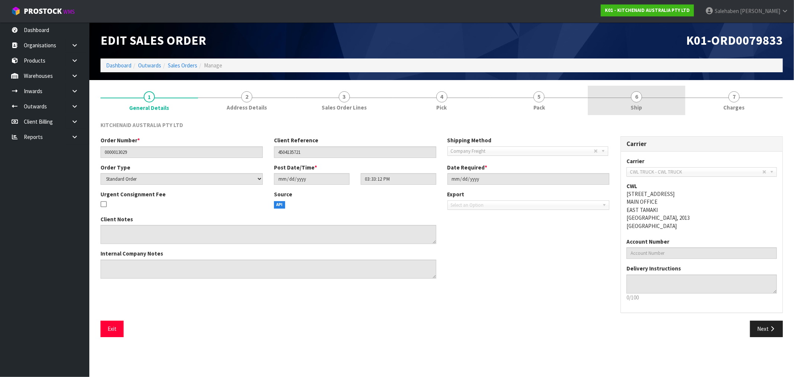
click at [634, 106] on span "Ship" at bounding box center [637, 108] width 12 height 8
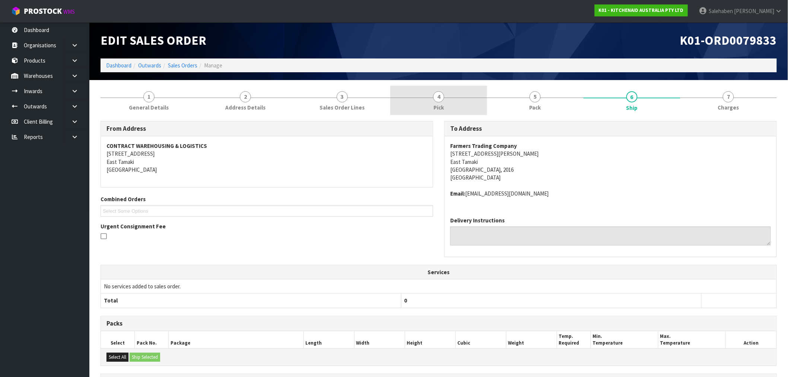
click at [435, 100] on span "4" at bounding box center [438, 96] width 11 height 11
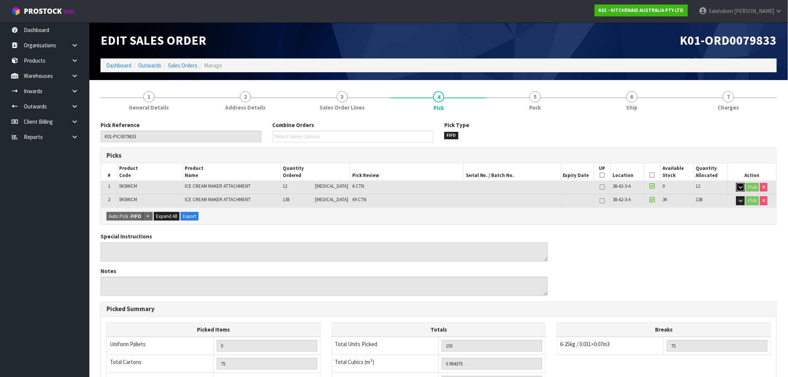
click at [739, 187] on icon "button" at bounding box center [740, 187] width 4 height 5
